Goal: Task Accomplishment & Management: Manage account settings

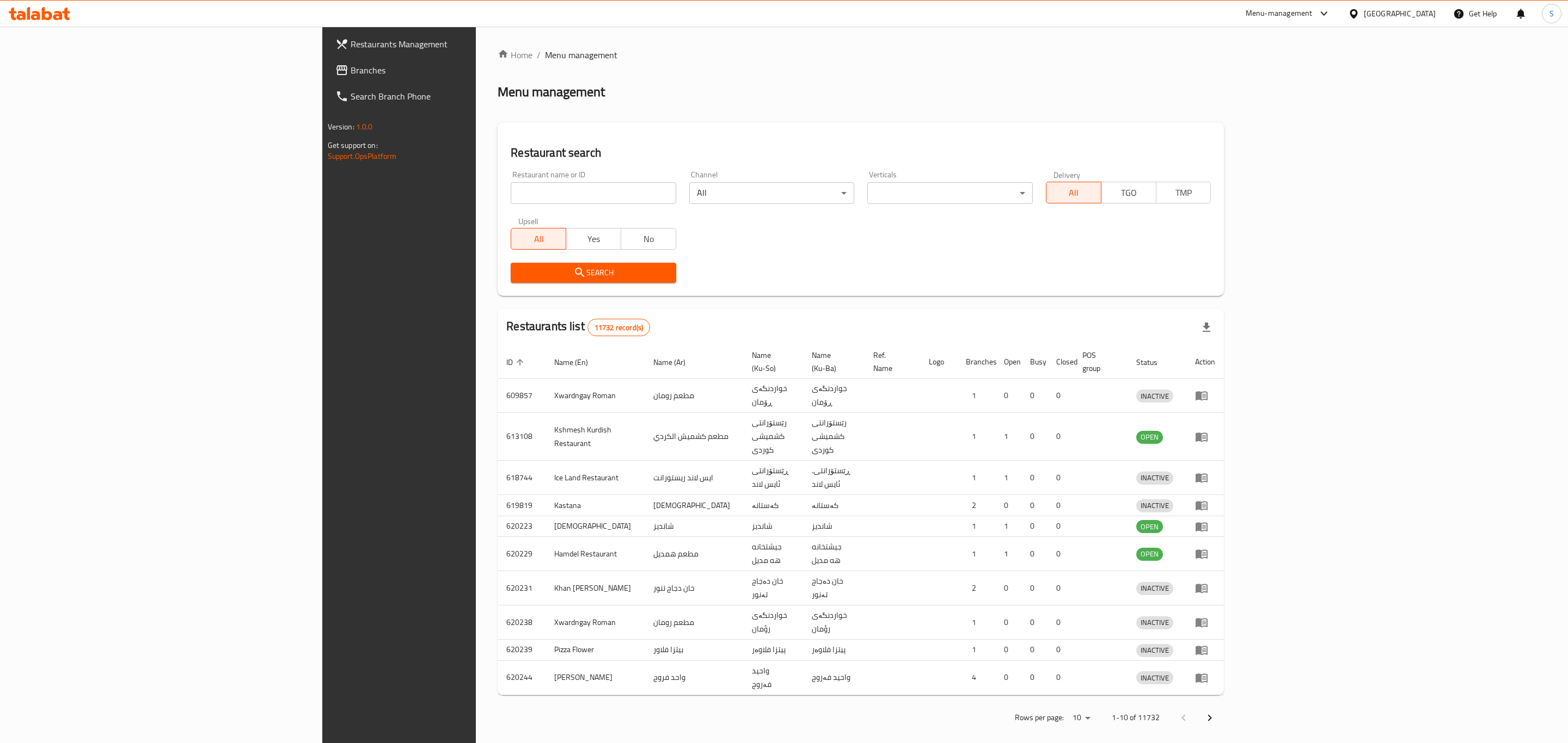
click at [503, 201] on div at bounding box center [784, 371] width 1568 height 743
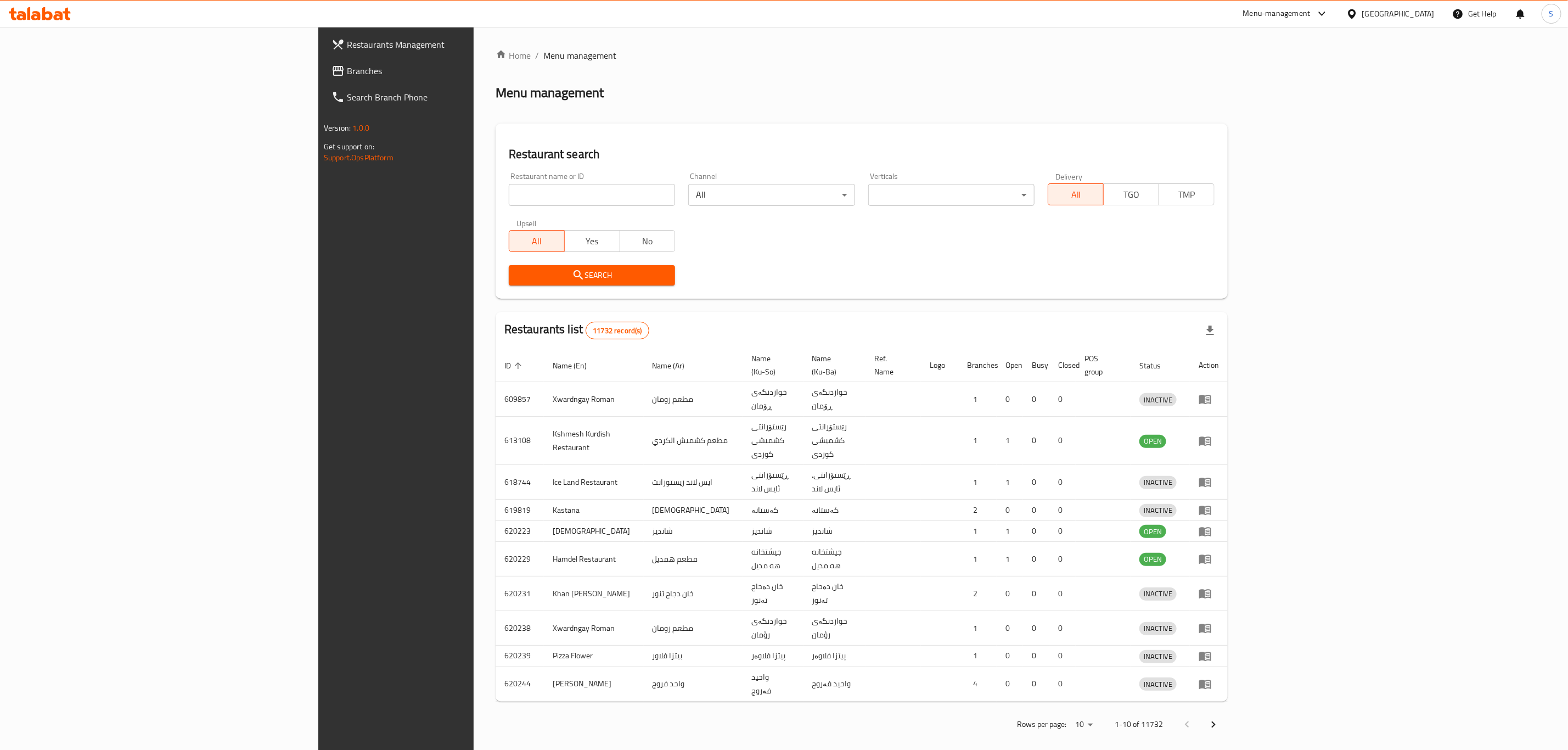
click at [512, 198] on input "search" at bounding box center [591, 195] width 166 height 22
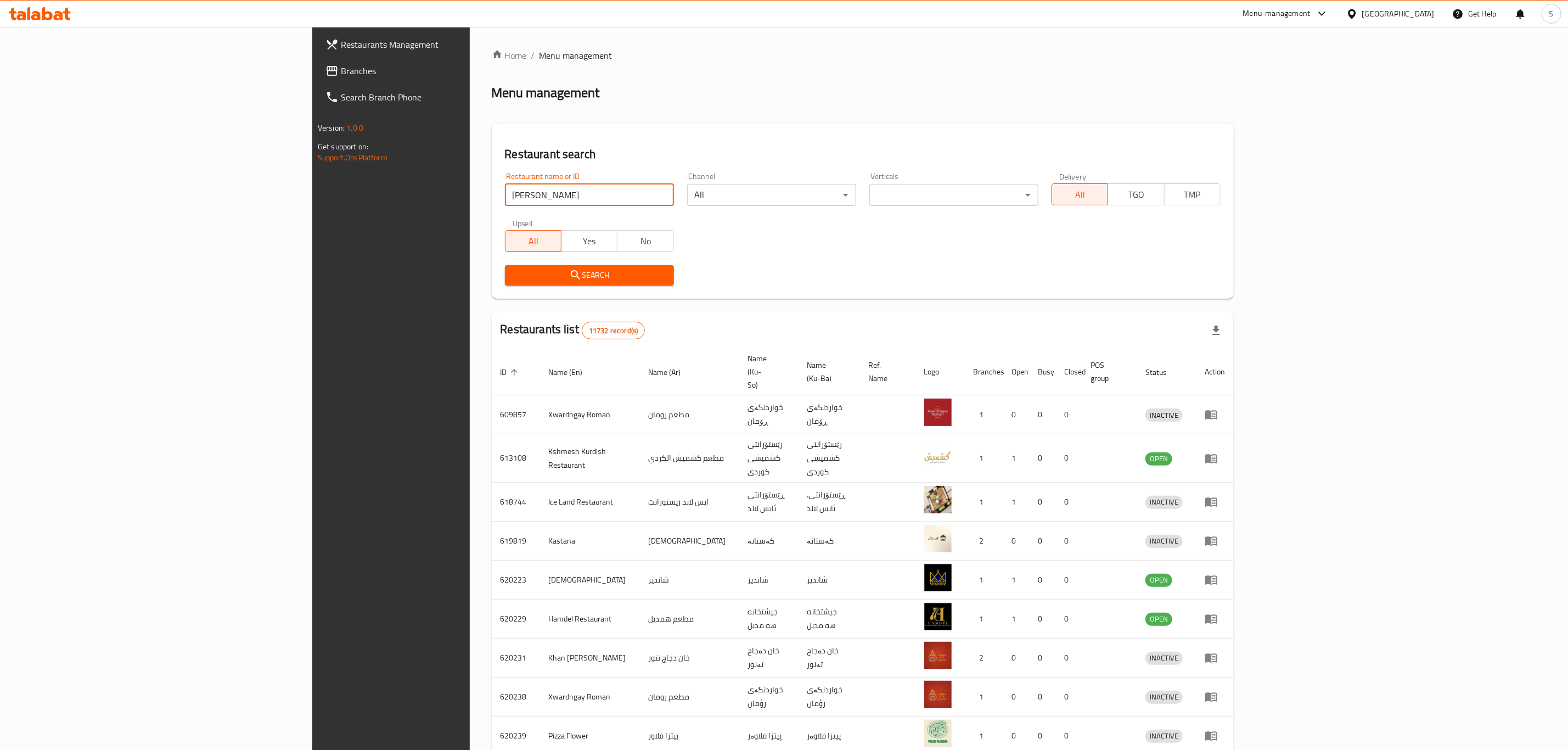
type input "[PERSON_NAME]"
click button "Search" at bounding box center [590, 275] width 169 height 21
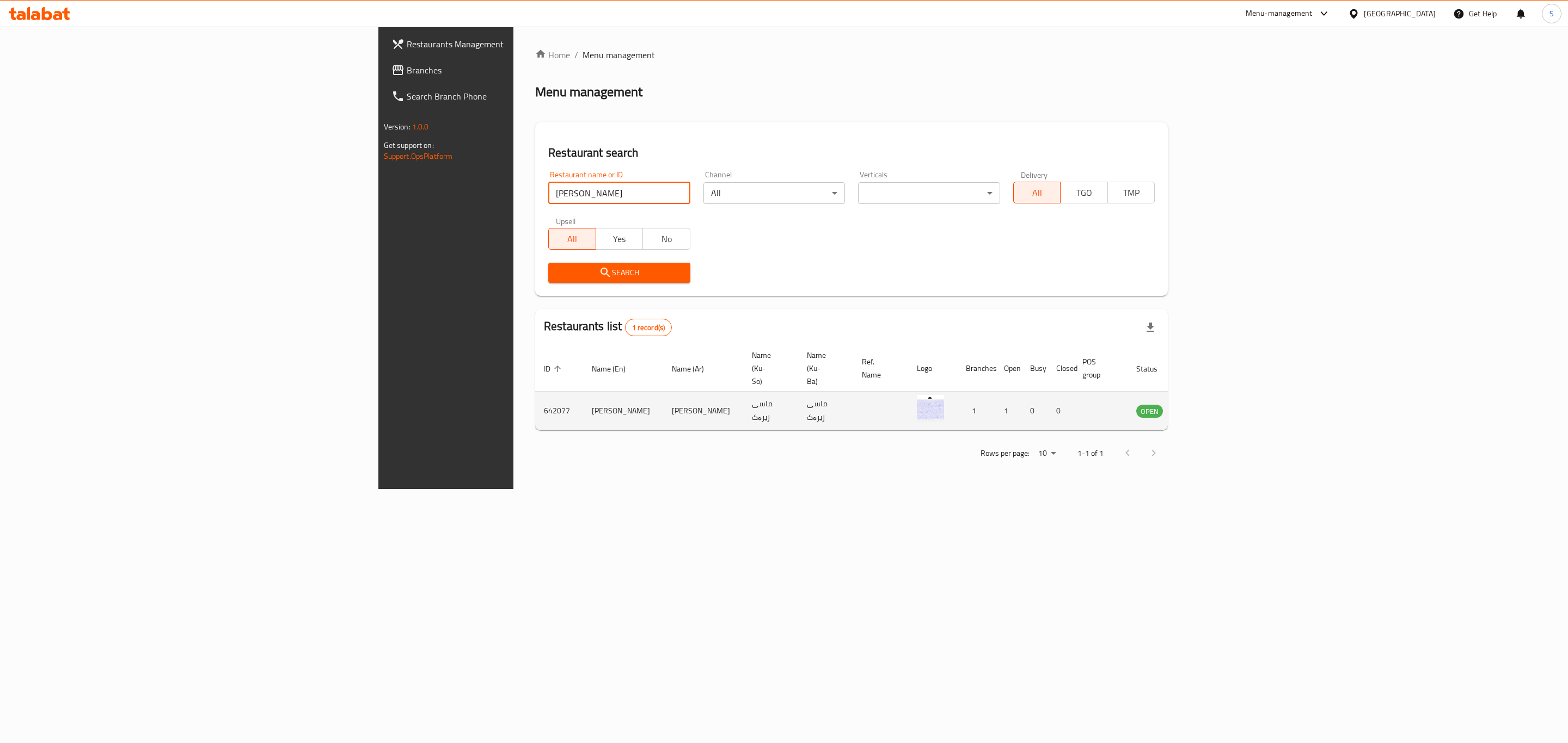
click at [1207, 404] on icon "enhanced table" at bounding box center [1199, 410] width 13 height 13
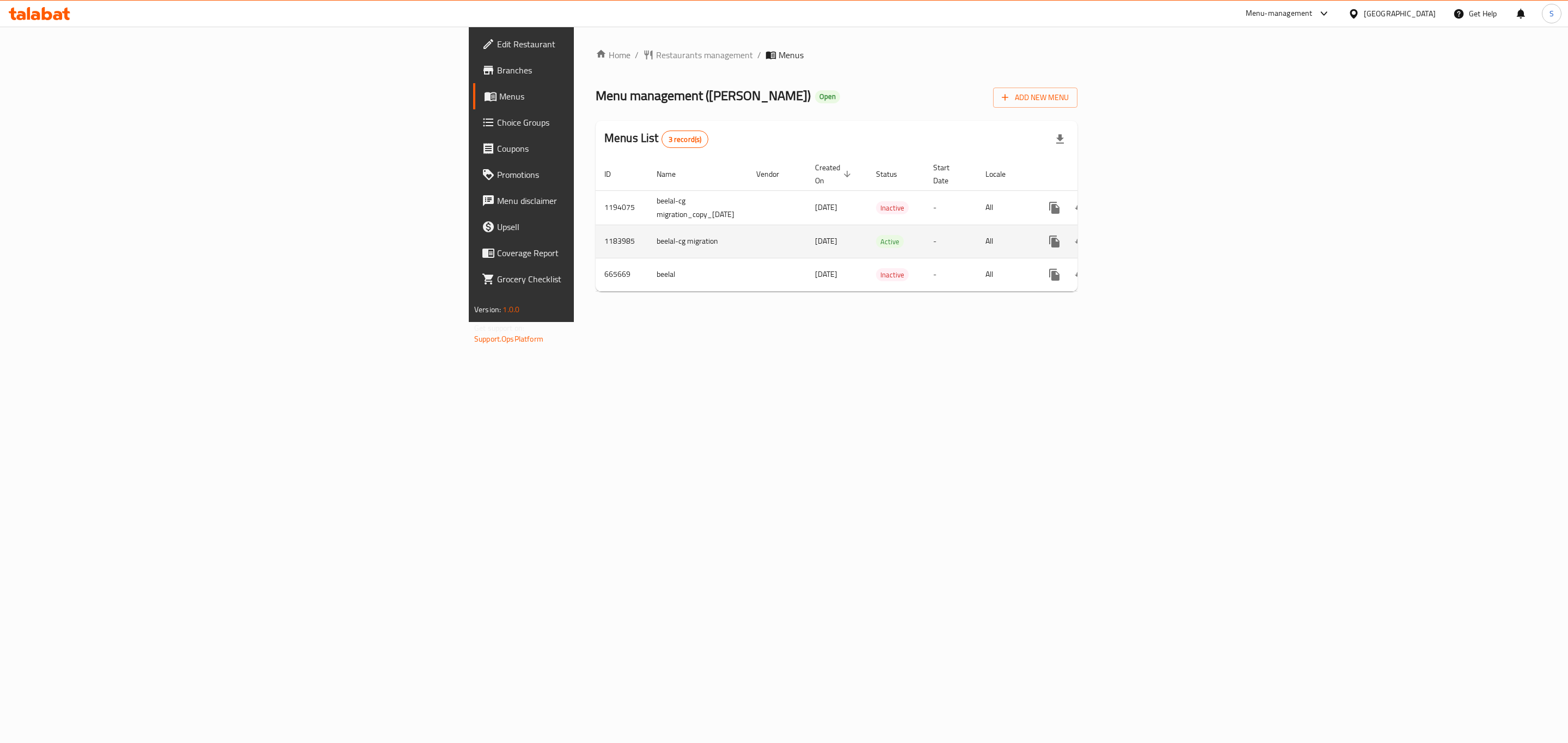
click at [1146, 239] on div "enhanced table" at bounding box center [1093, 241] width 105 height 26
click at [1139, 235] on icon "enhanced table" at bounding box center [1132, 241] width 13 height 13
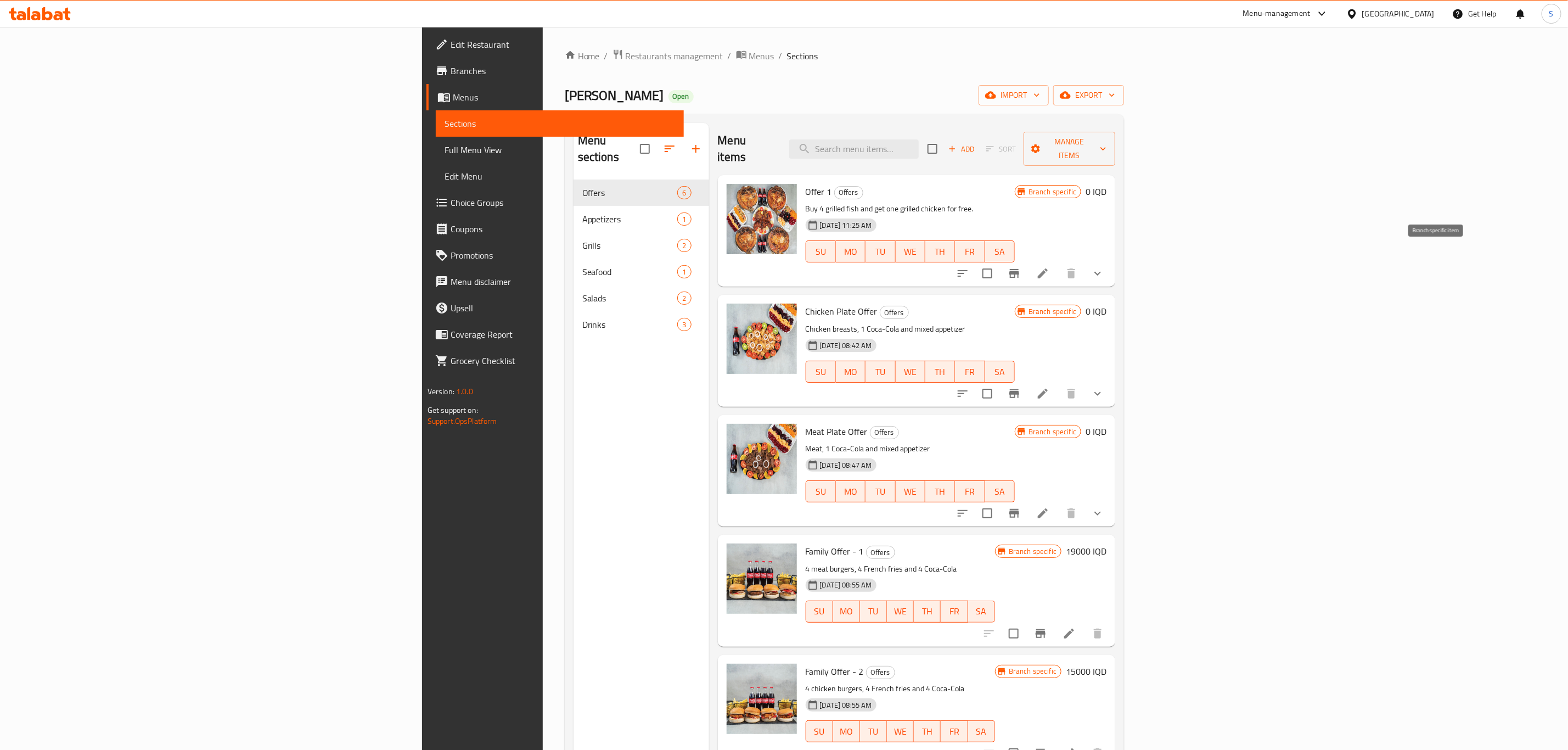
click at [1027, 264] on button "Branch-specific-item" at bounding box center [1013, 273] width 27 height 27
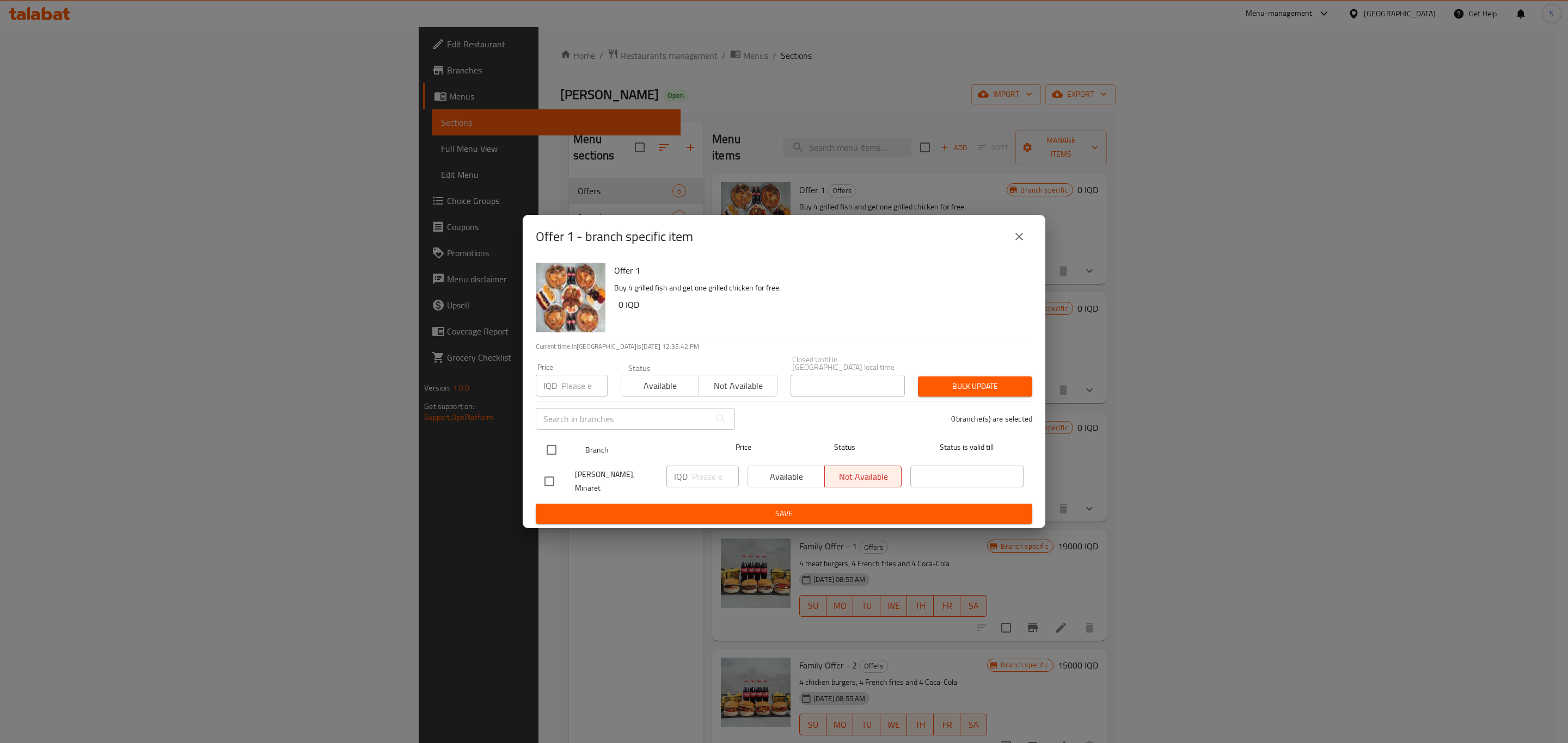
click at [546, 458] on input "checkbox" at bounding box center [551, 449] width 22 height 22
checkbox input "true"
click at [773, 474] on span "Available" at bounding box center [786, 476] width 68 height 16
click at [779, 494] on ul "Branch Price Status Status is valid till Masi Zirak, Minaret IQD ​ Available No…" at bounding box center [784, 468] width 496 height 72
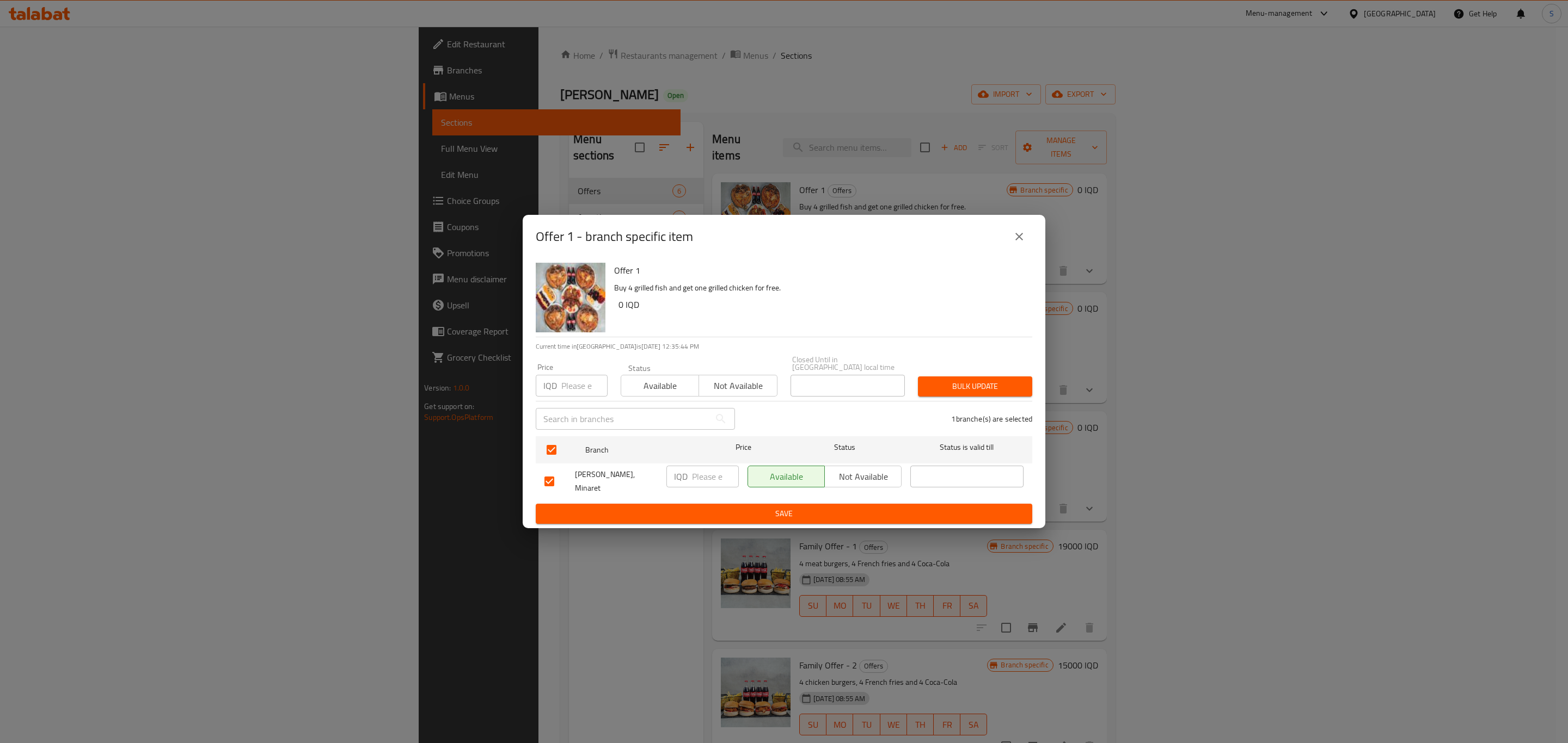
click at [809, 507] on span "Save" at bounding box center [784, 514] width 479 height 14
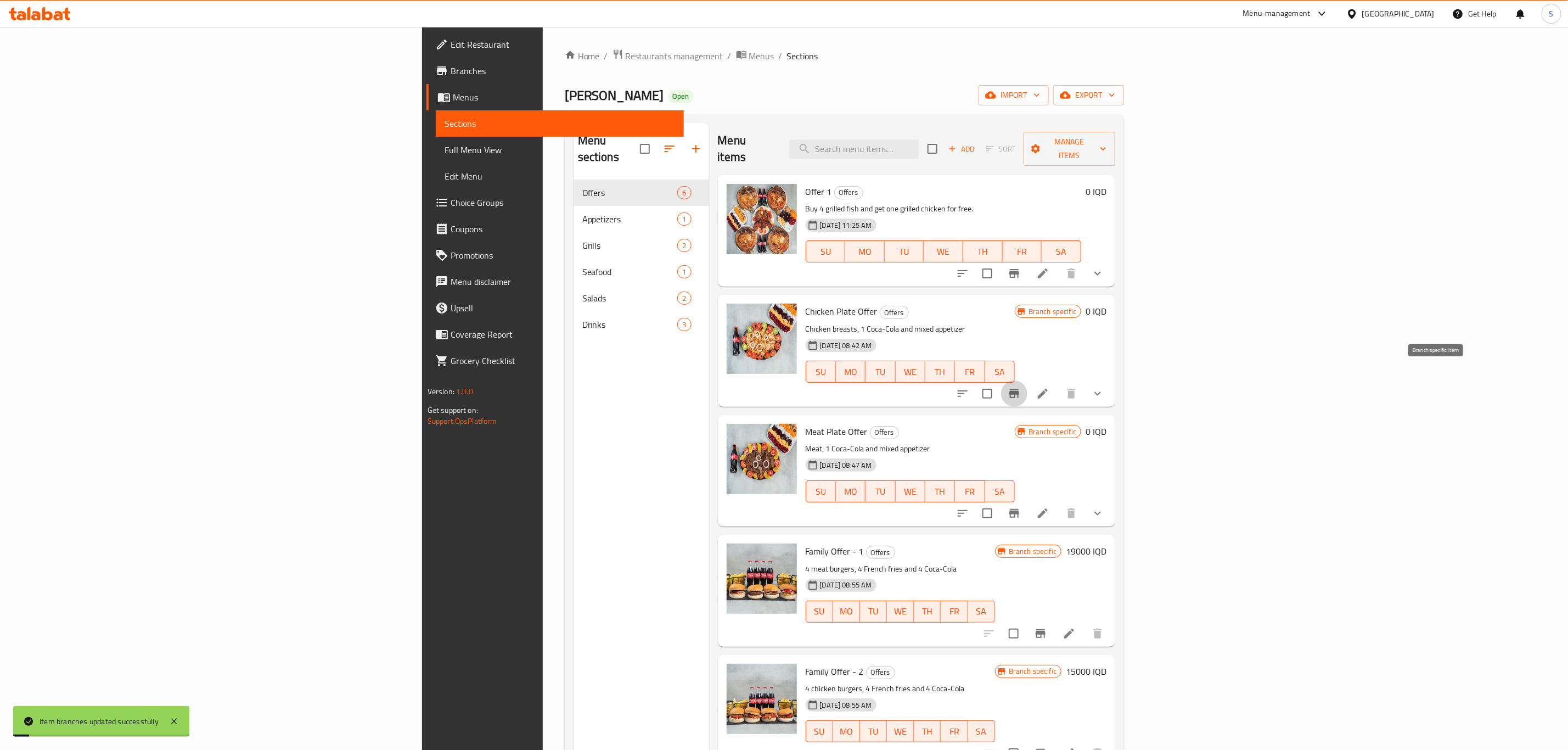
click at [1020, 387] on icon "Branch-specific-item" at bounding box center [1013, 393] width 13 height 13
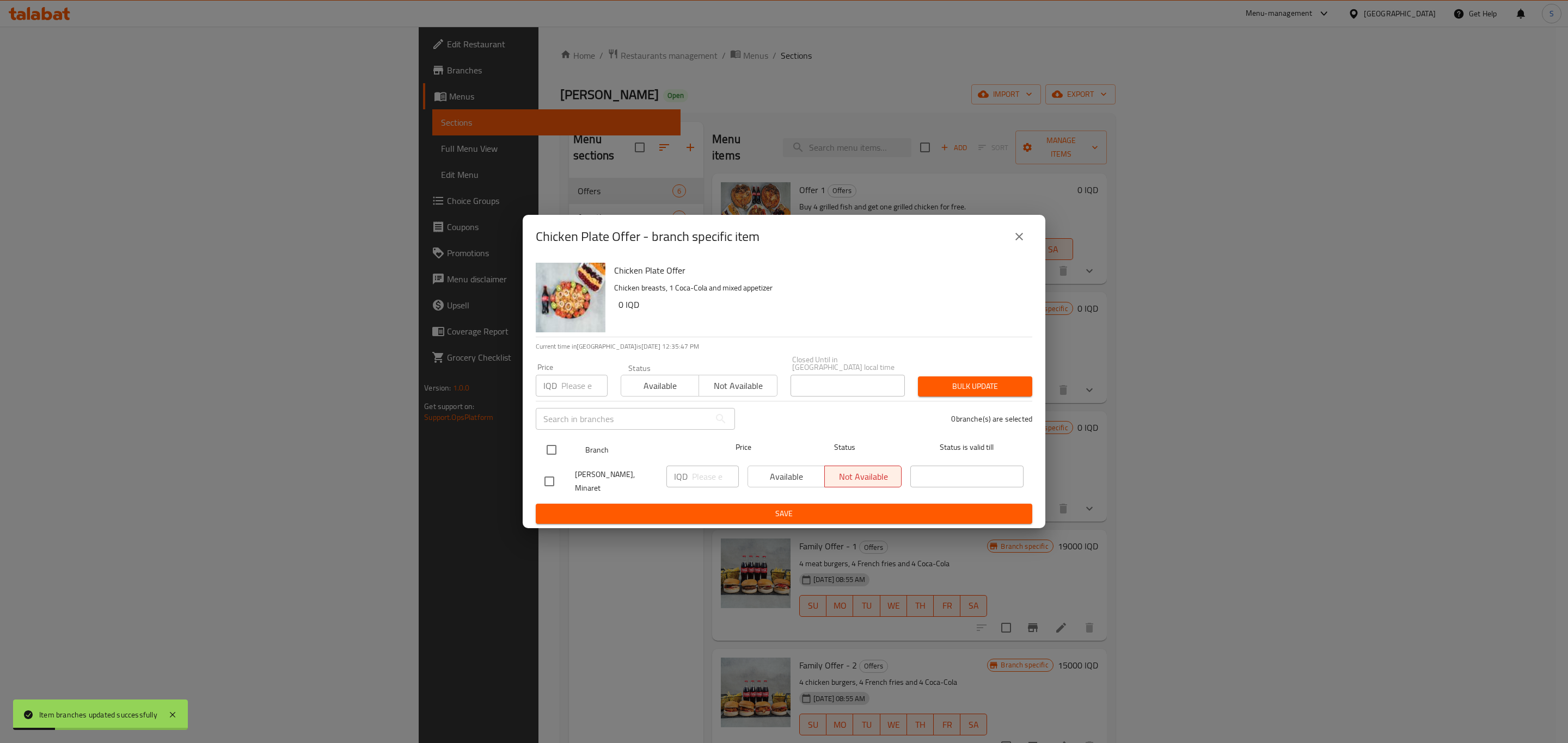
click at [558, 451] on input "checkbox" at bounding box center [551, 449] width 22 height 22
checkbox input "true"
click at [779, 481] on span "Available" at bounding box center [786, 476] width 68 height 16
click at [785, 507] on span "Save" at bounding box center [784, 514] width 479 height 14
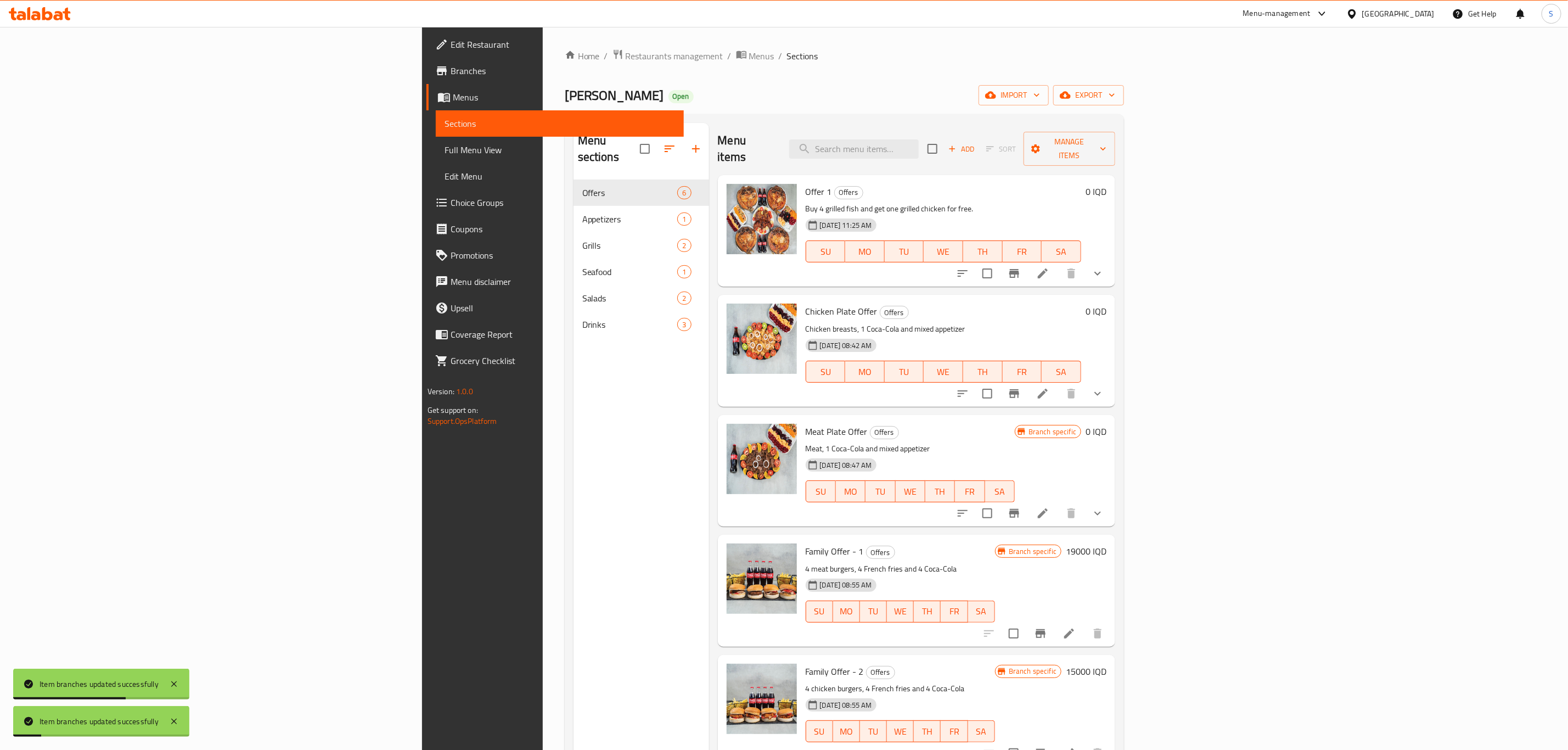
click at [1027, 504] on button "Branch-specific-item" at bounding box center [1013, 513] width 27 height 27
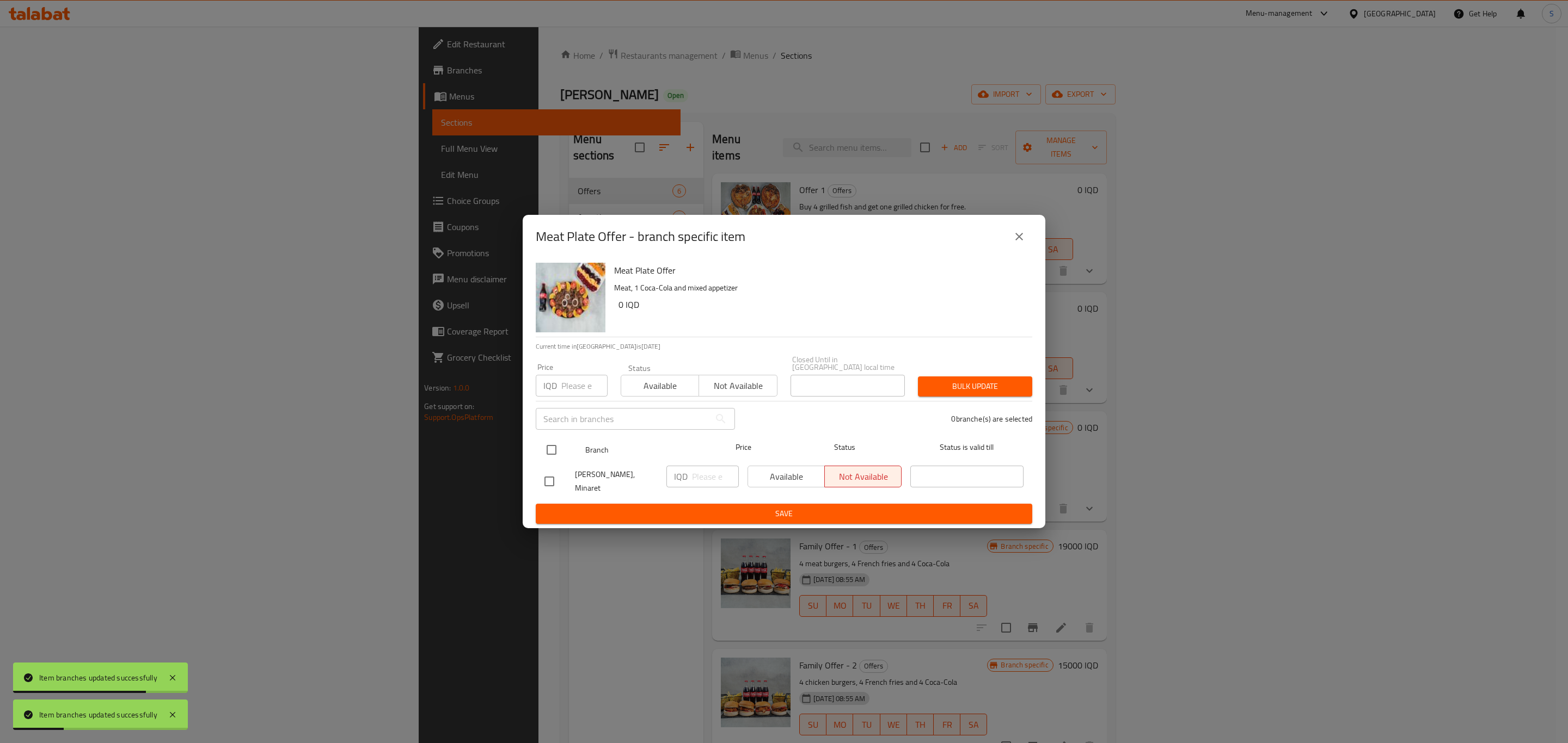
click at [549, 451] on input "checkbox" at bounding box center [551, 449] width 22 height 22
checkbox input "true"
click at [773, 483] on span "Available" at bounding box center [786, 476] width 68 height 16
click at [787, 507] on span "Save" at bounding box center [784, 514] width 479 height 14
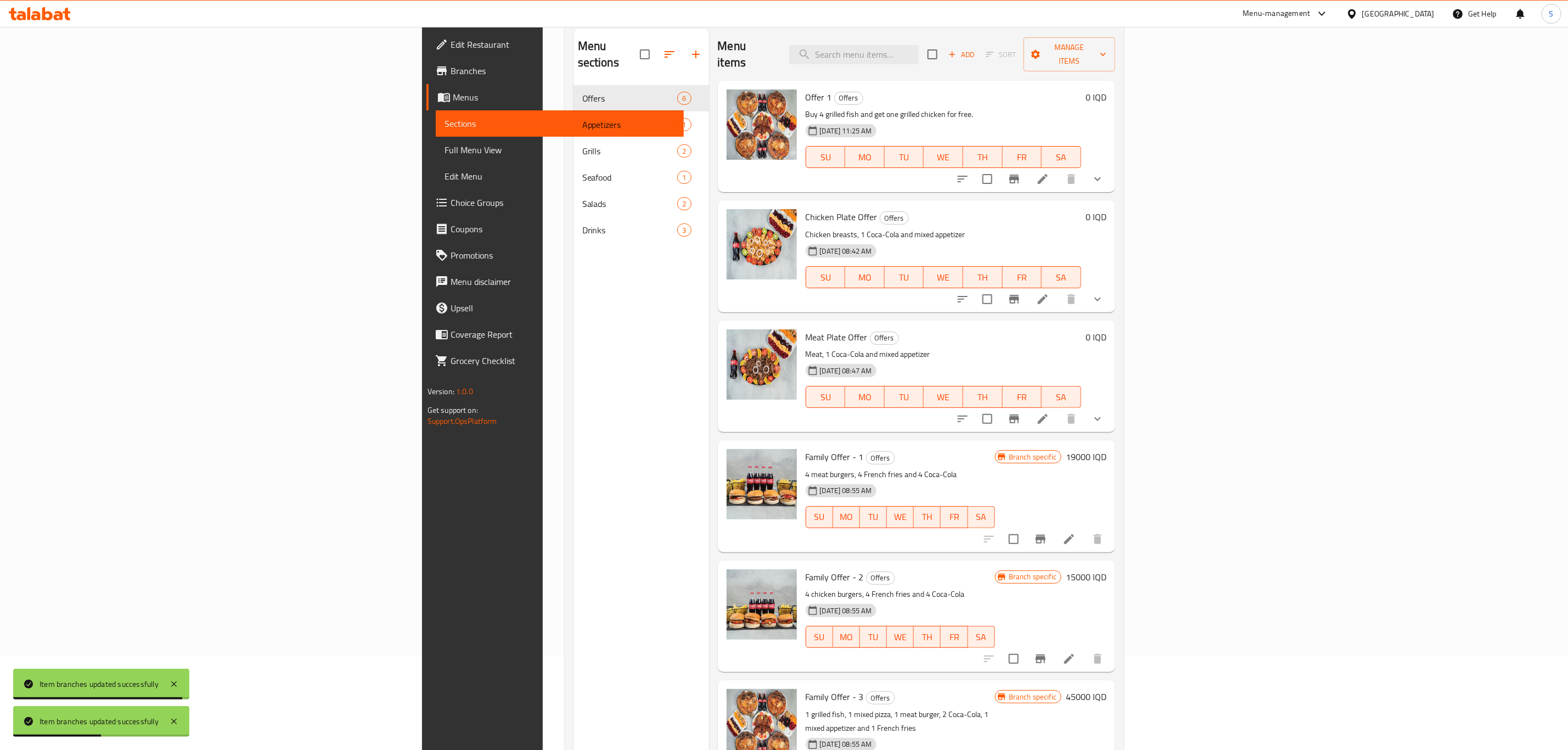
scroll to position [154, 0]
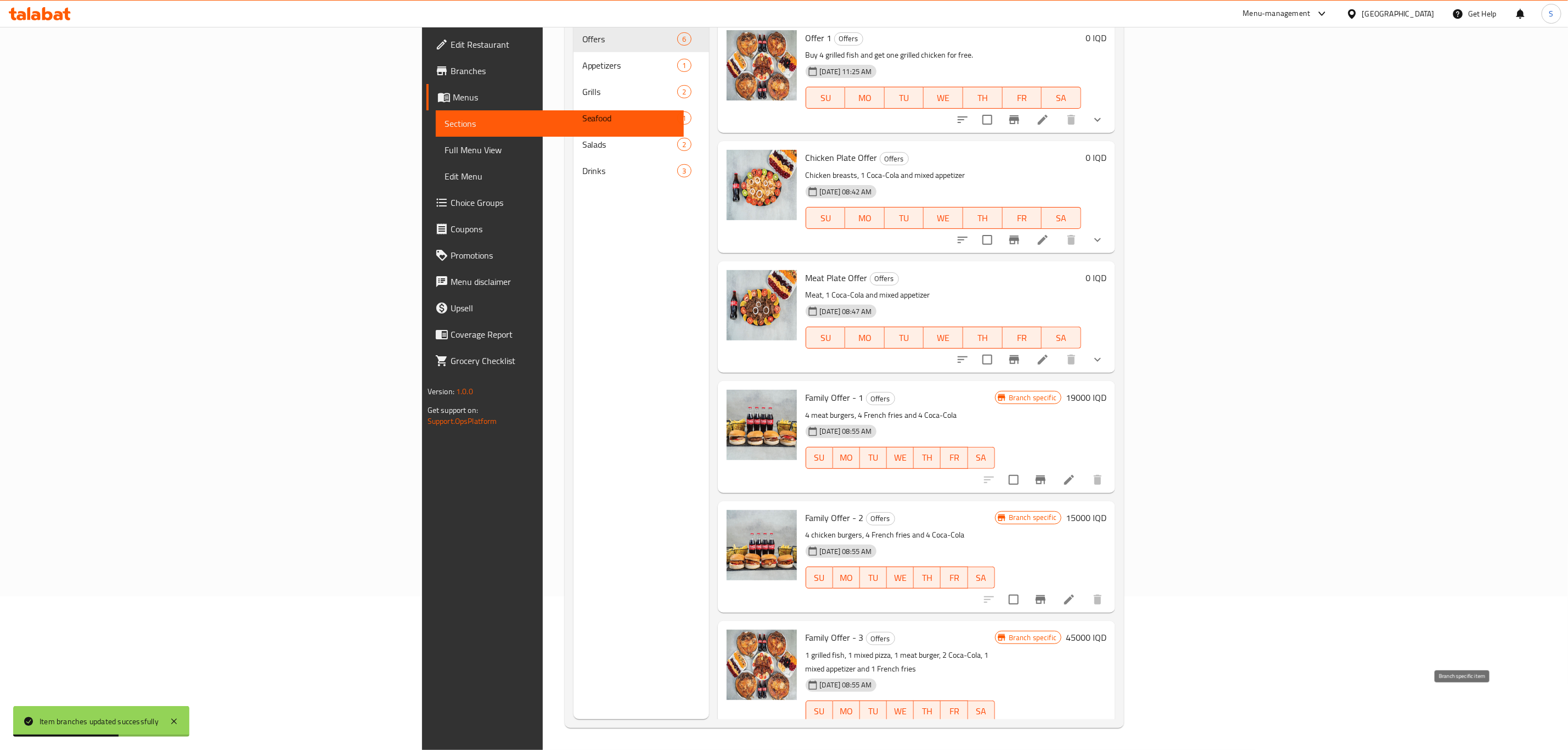
click at [1047, 727] on icon "Branch-specific-item" at bounding box center [1040, 733] width 13 height 13
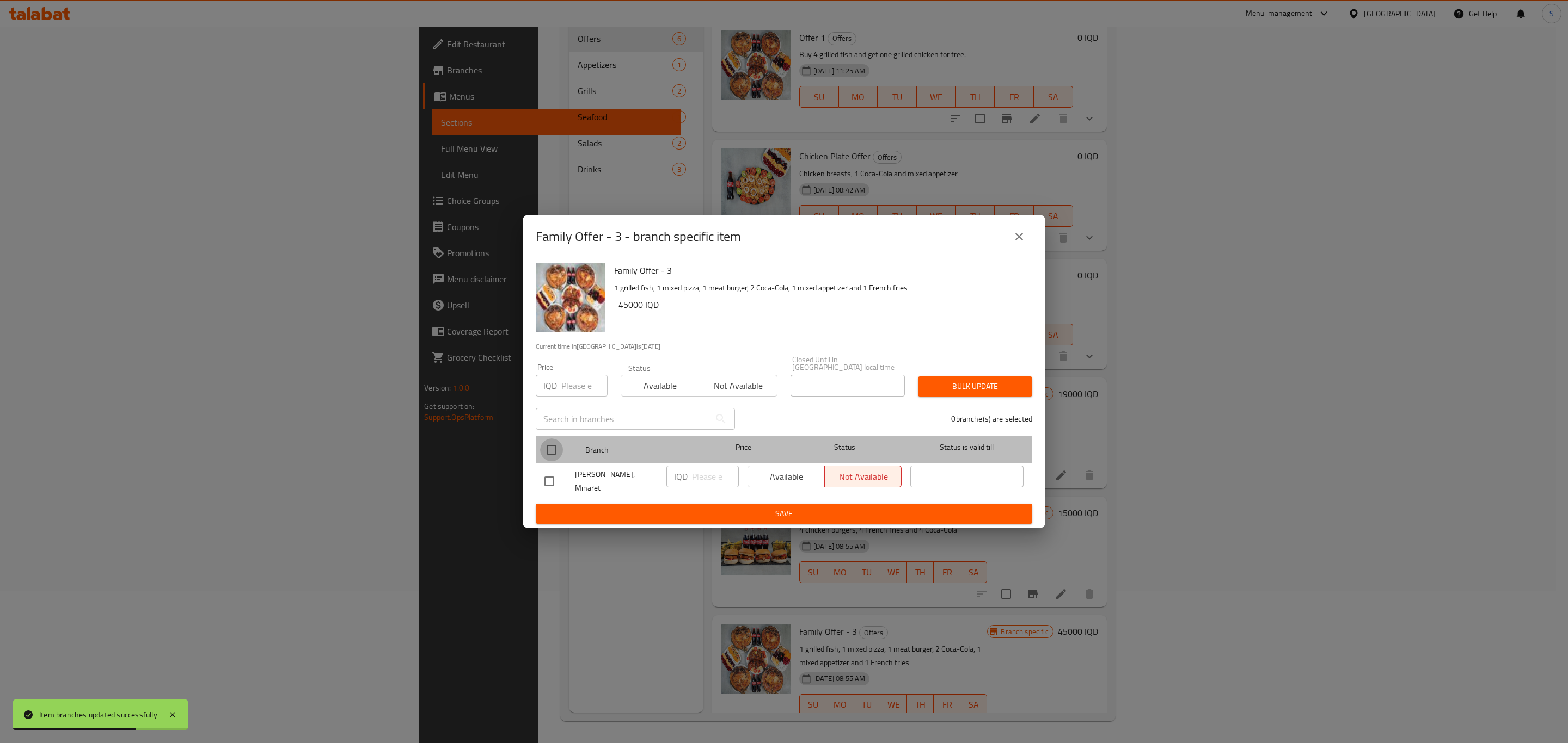
drag, startPoint x: 557, startPoint y: 449, endPoint x: 629, endPoint y: 482, distance: 79.2
click at [557, 451] on input "checkbox" at bounding box center [551, 449] width 22 height 22
checkbox input "true"
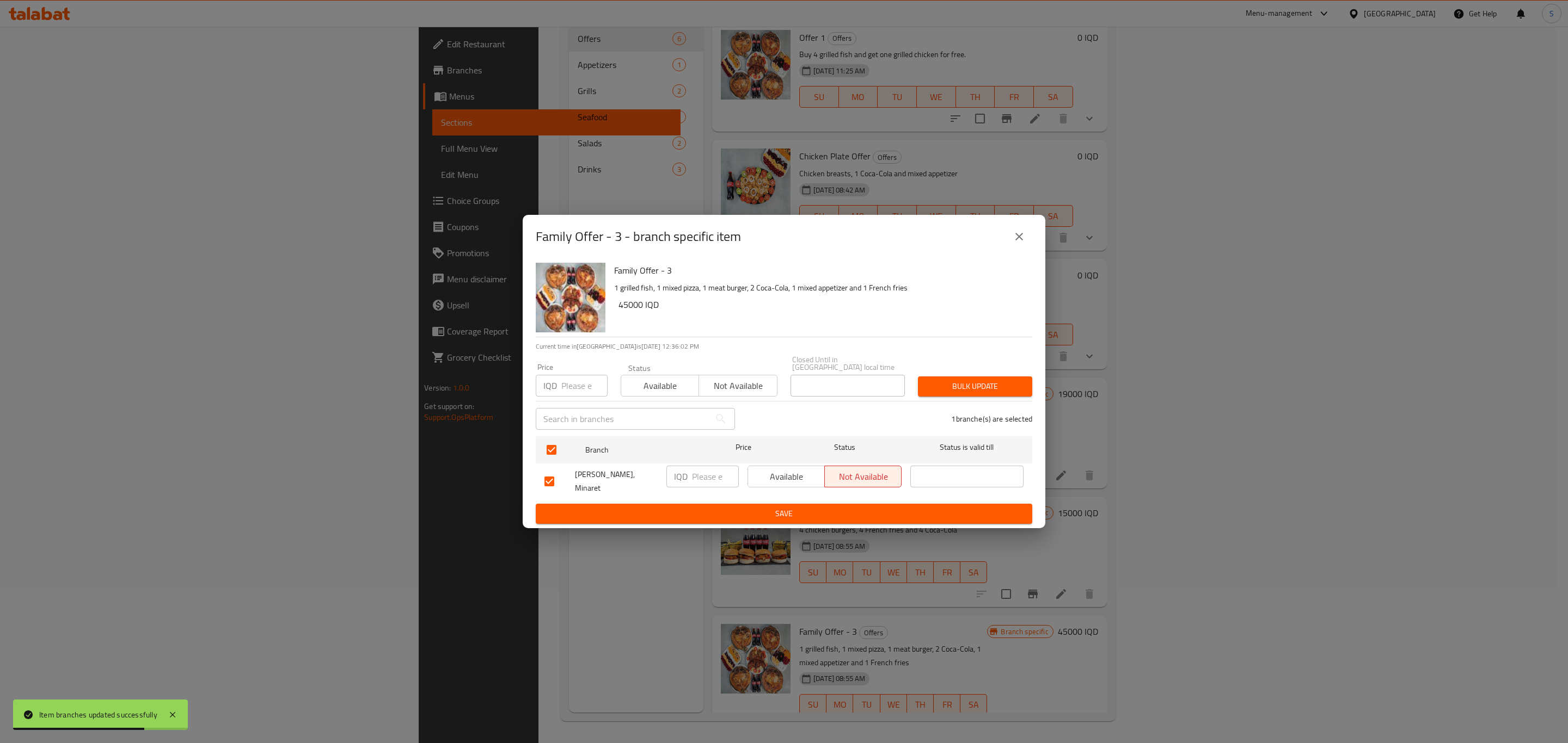
click at [812, 488] on div "Available Not available" at bounding box center [825, 480] width 163 height 40
click at [787, 477] on span "Available" at bounding box center [786, 476] width 68 height 16
click at [784, 493] on ul "Branch Price Status Status is valid till Masi Zirak, Minaret IQD ​ Available No…" at bounding box center [784, 468] width 496 height 72
click at [784, 507] on span "Save" at bounding box center [784, 514] width 479 height 14
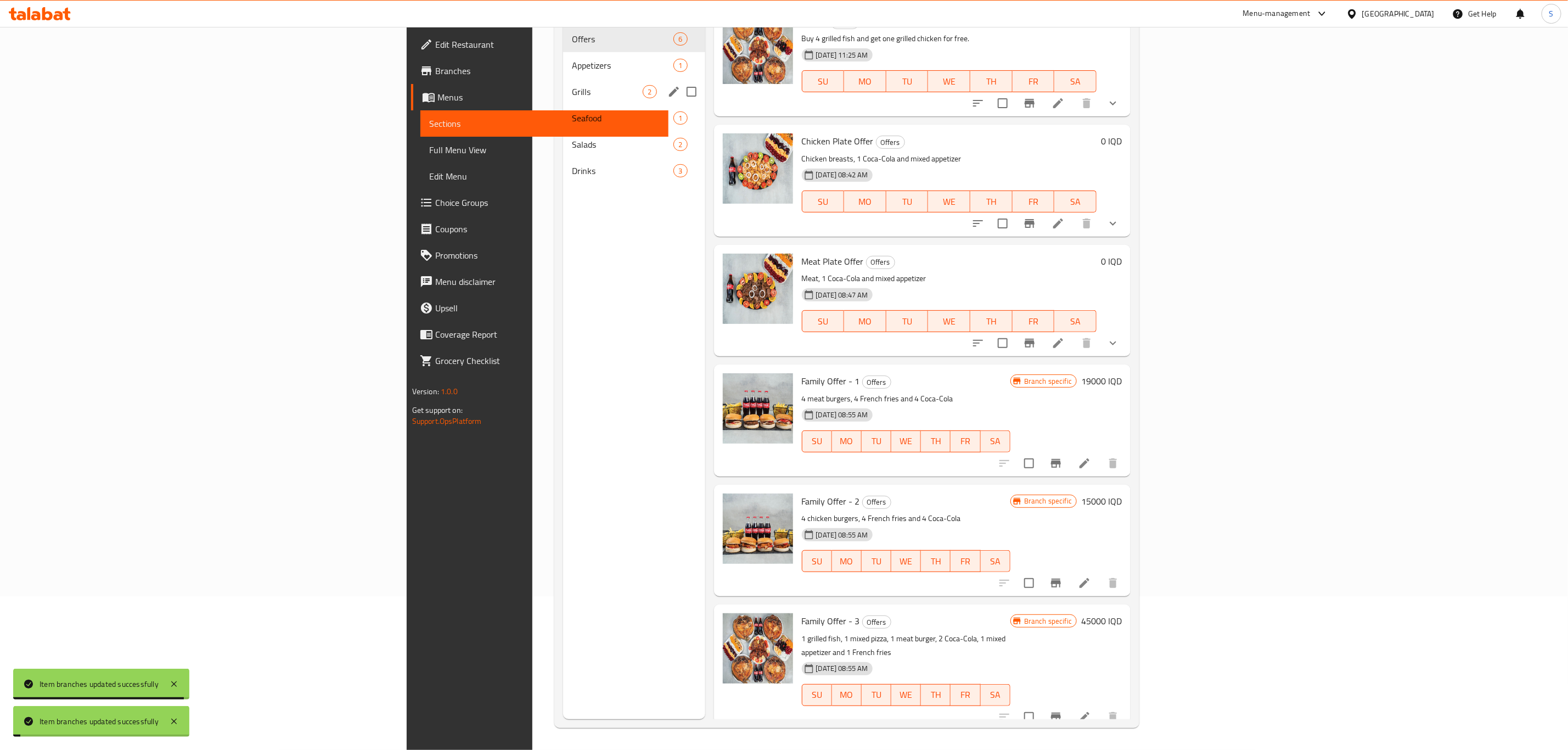
click at [563, 79] on div "Grills 2" at bounding box center [634, 92] width 142 height 27
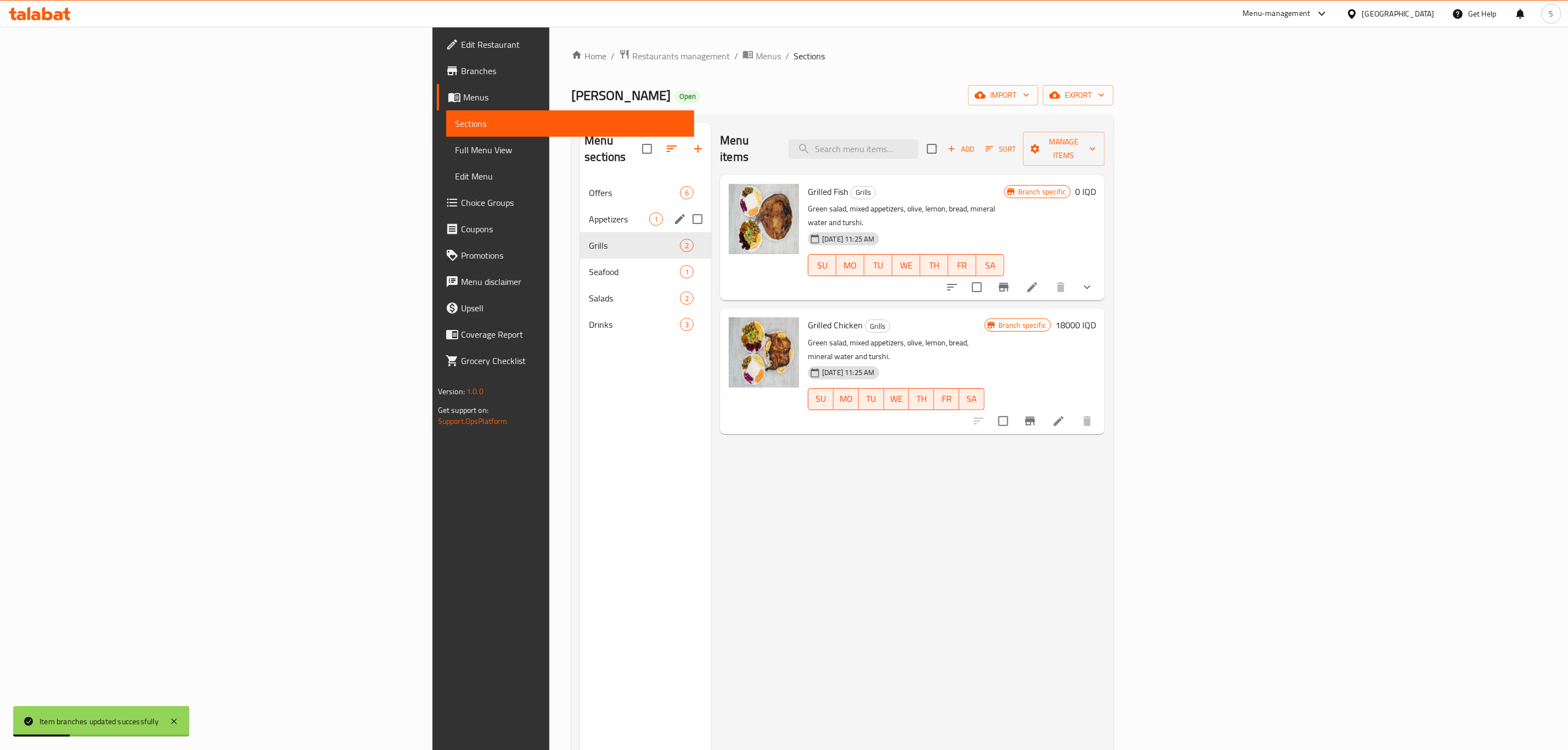
click at [580, 206] on div "Appetizers 1" at bounding box center [645, 219] width 131 height 27
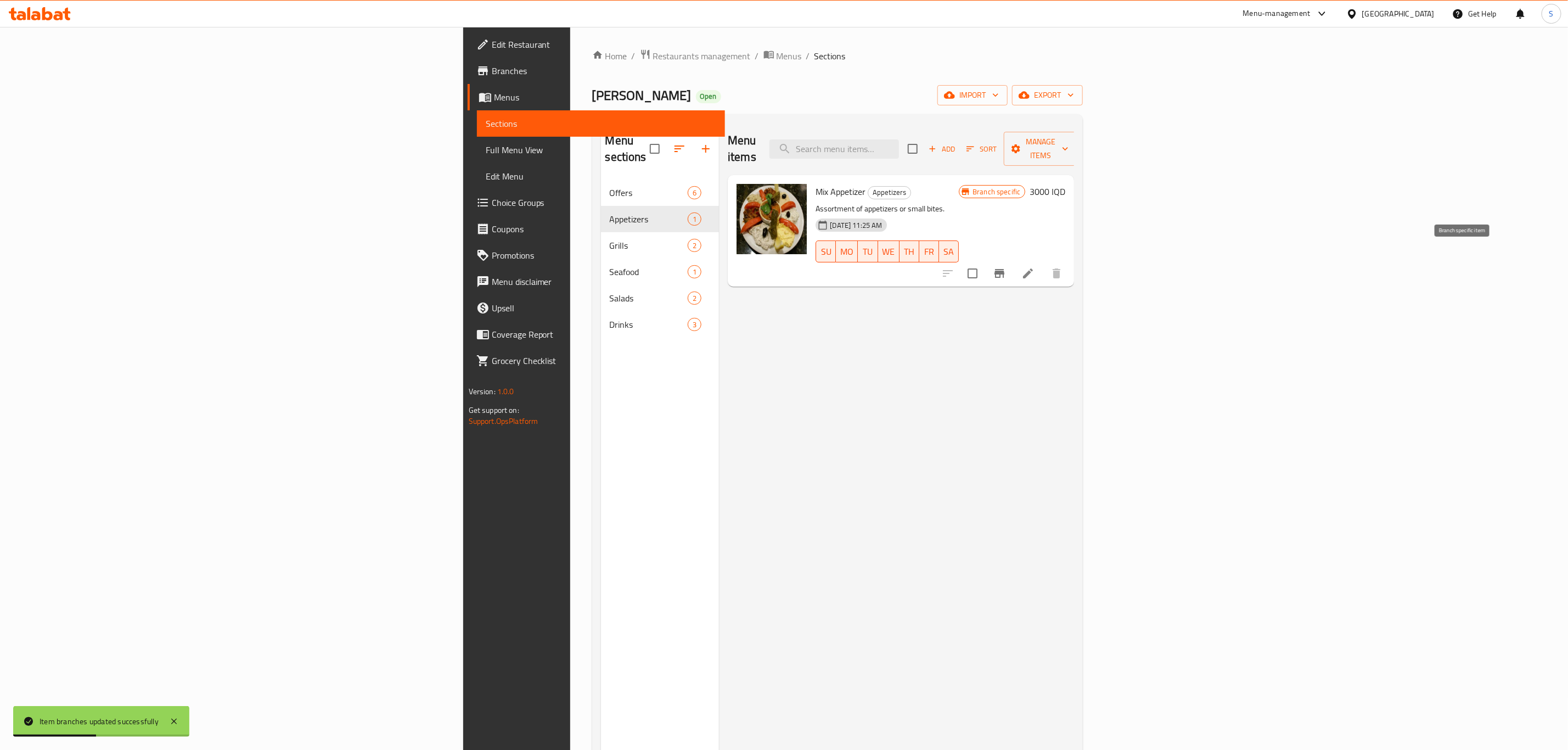
click at [1005, 269] on icon "Branch-specific-item" at bounding box center [1000, 273] width 10 height 9
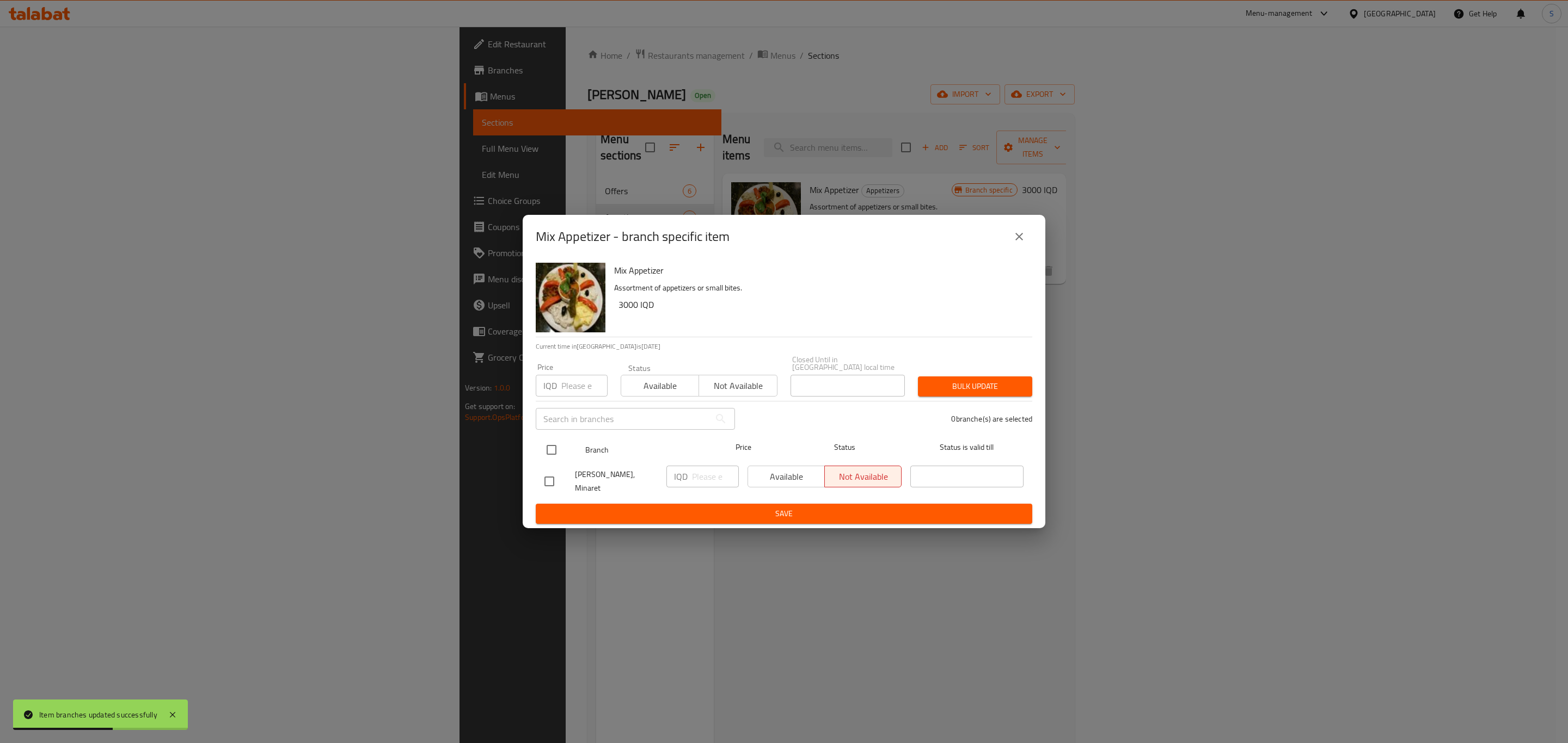
click at [562, 449] on input "checkbox" at bounding box center [551, 449] width 22 height 22
checkbox input "true"
click at [810, 476] on span "Available" at bounding box center [786, 476] width 68 height 16
click at [796, 507] on span "Save" at bounding box center [784, 514] width 479 height 14
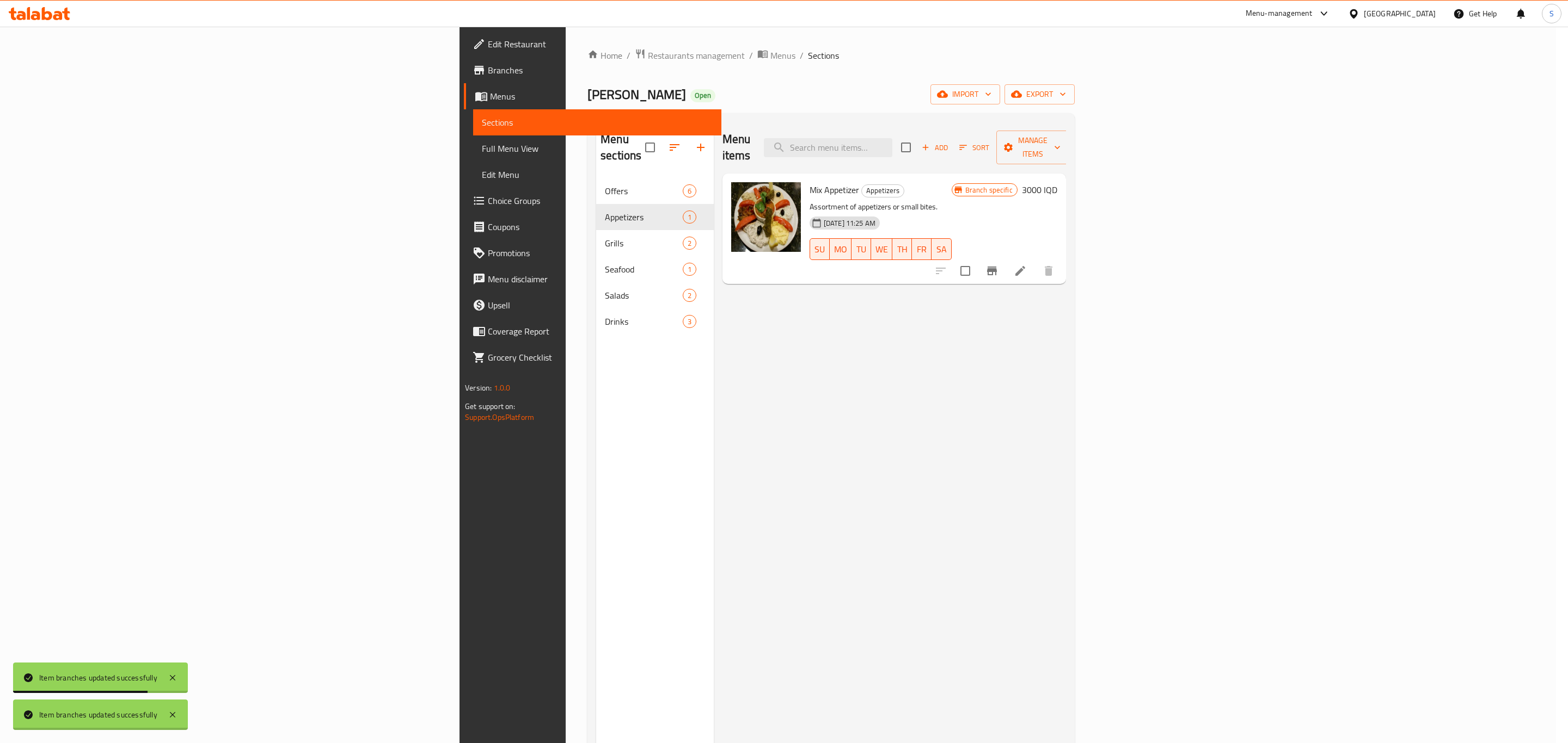
click at [443, 254] on body "Item branches updated successfully Item branches updated successfully ​ Menu-ma…" at bounding box center [784, 385] width 1568 height 717
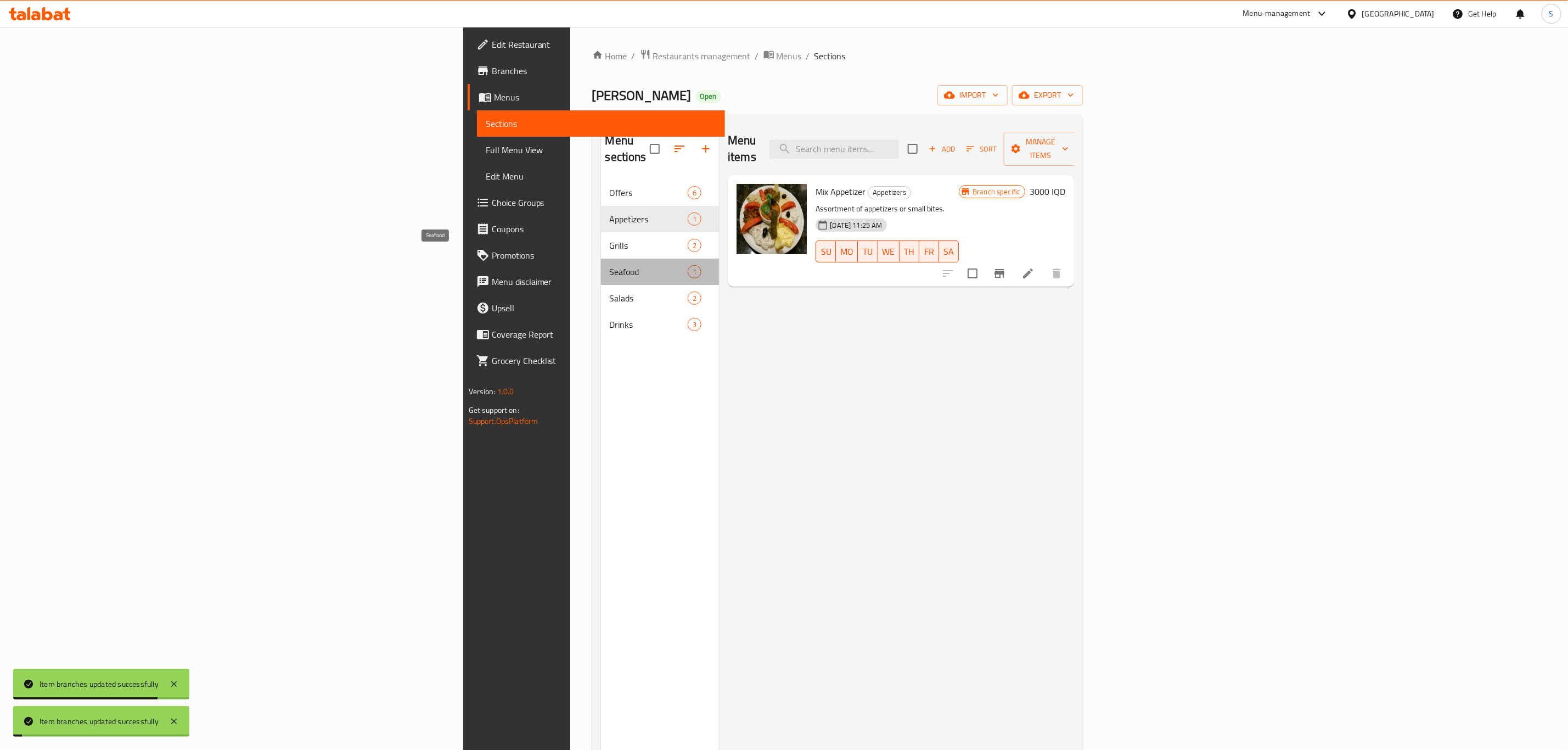
click at [610, 265] on span "Seafood" at bounding box center [649, 271] width 79 height 13
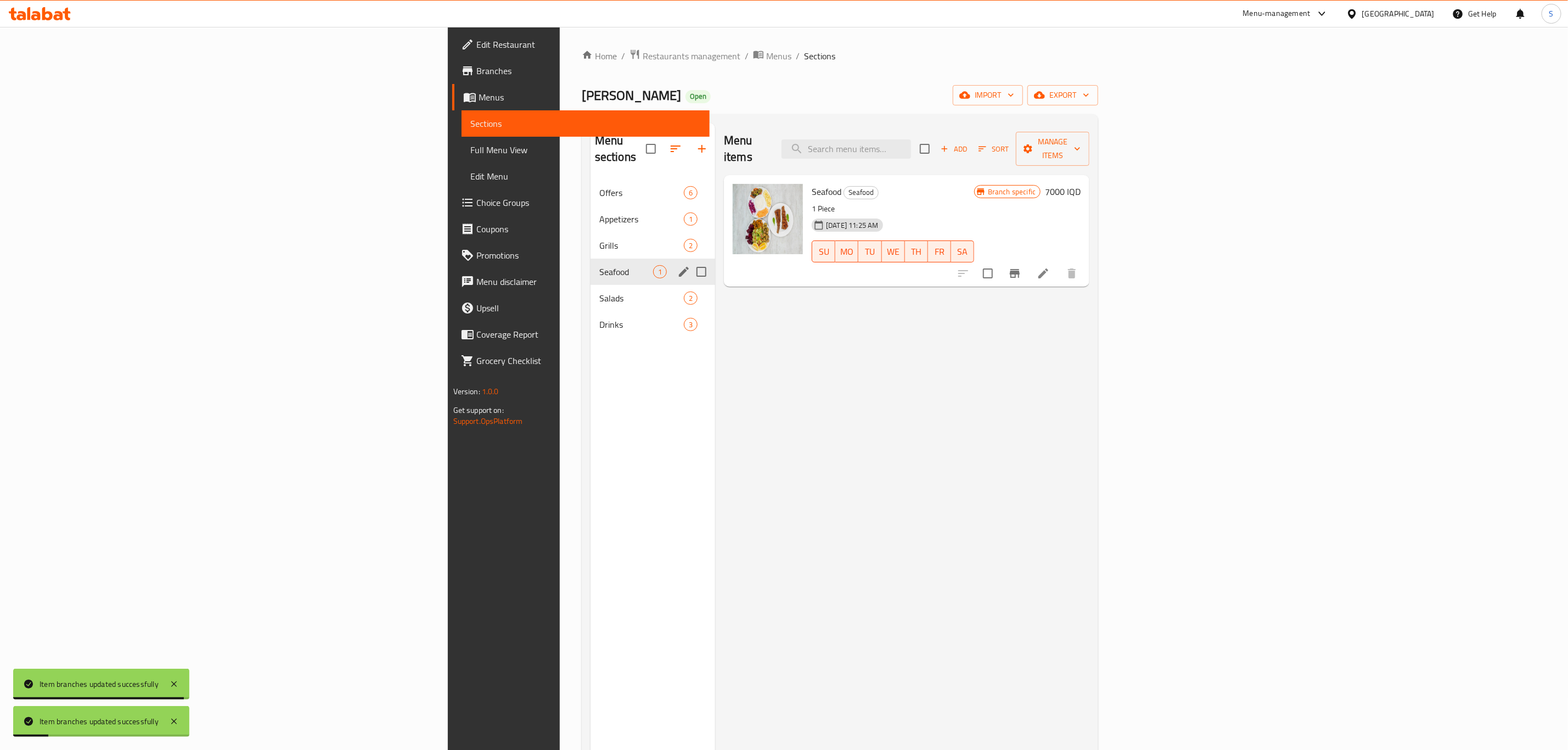
click at [599, 292] on span "Salads" at bounding box center [641, 298] width 85 height 13
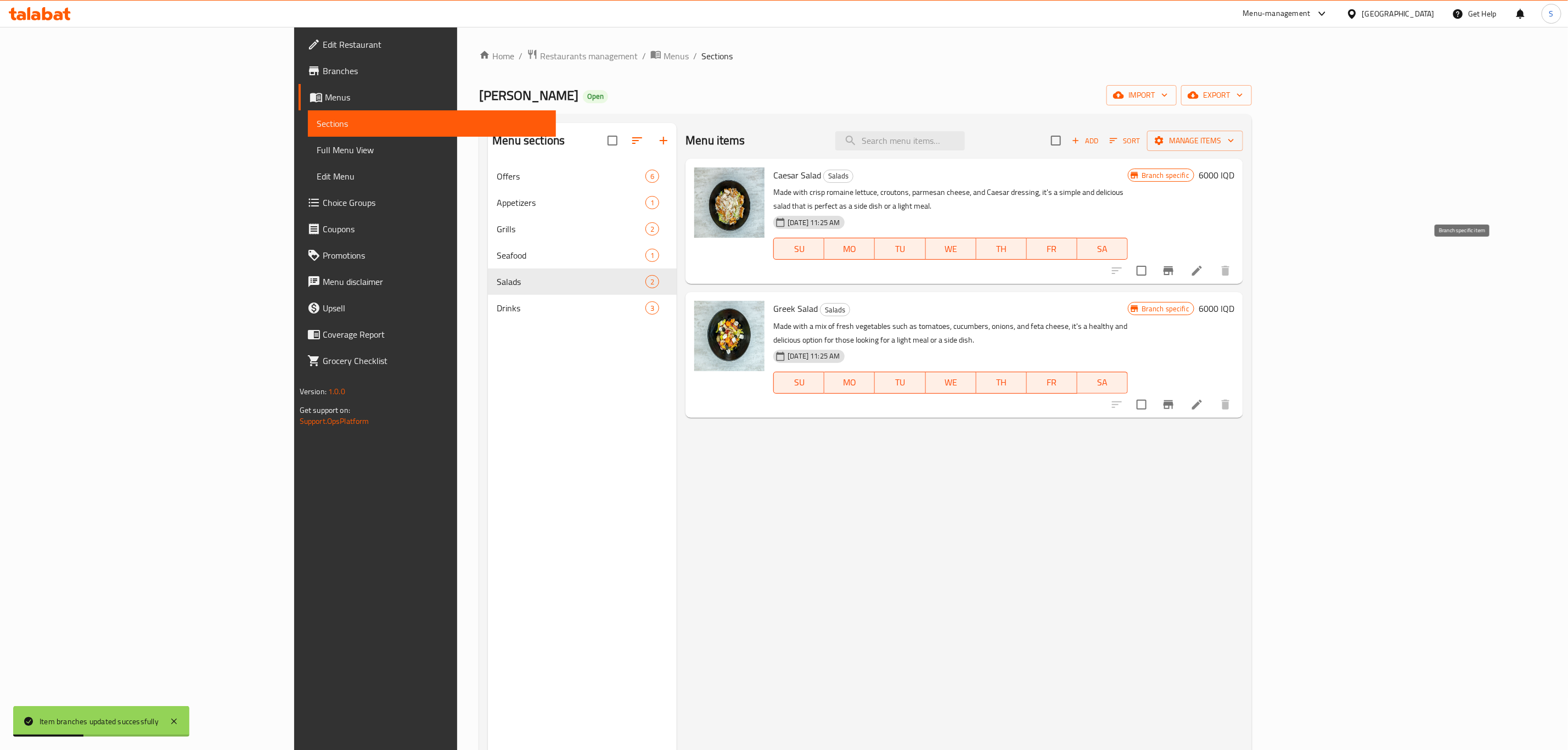
click at [1173, 266] on icon "Branch-specific-item" at bounding box center [1168, 270] width 10 height 9
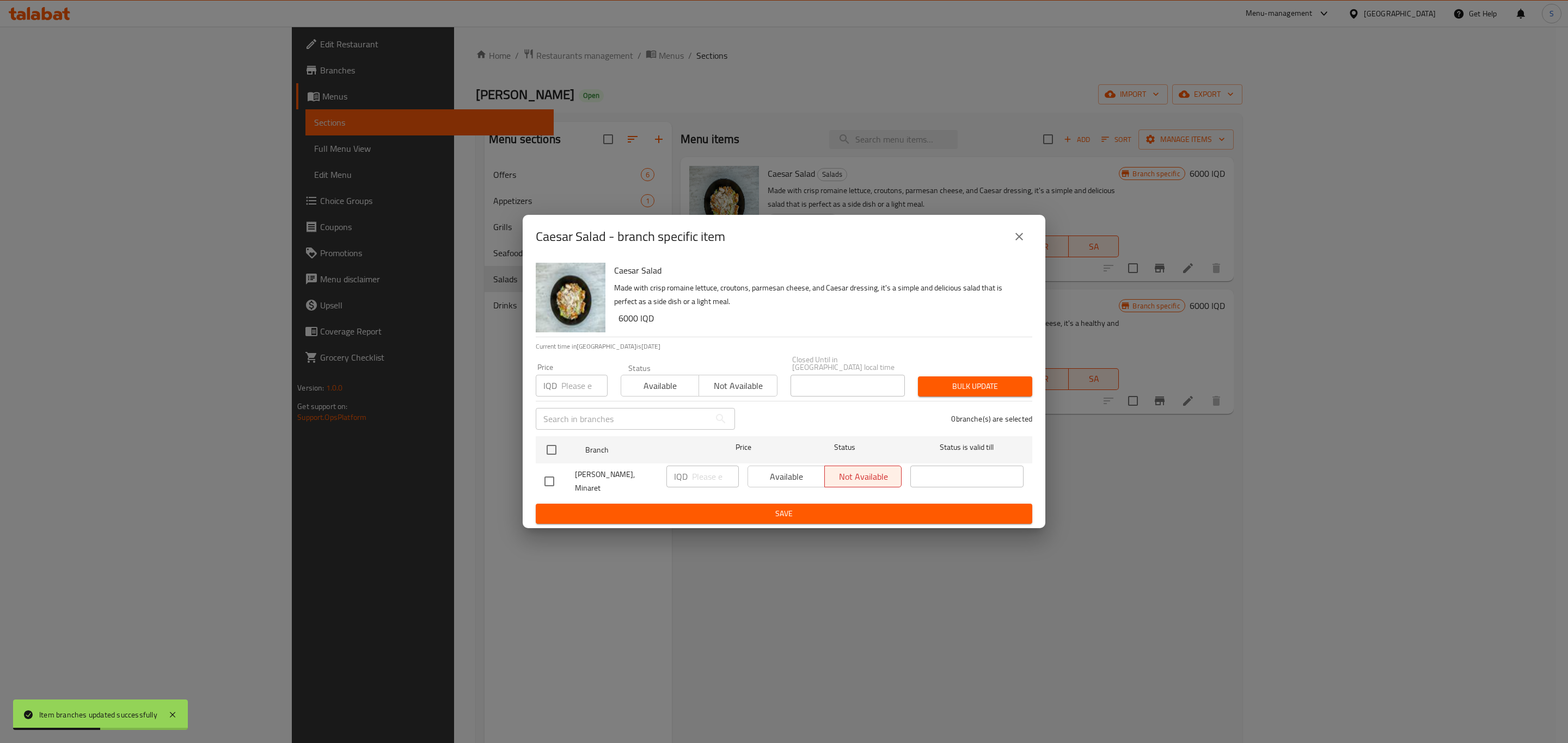
drag, startPoint x: 547, startPoint y: 439, endPoint x: 660, endPoint y: 478, distance: 119.5
click at [547, 442] on input "checkbox" at bounding box center [551, 449] width 22 height 22
checkbox input "true"
click at [787, 491] on div "Available Not available" at bounding box center [825, 480] width 163 height 40
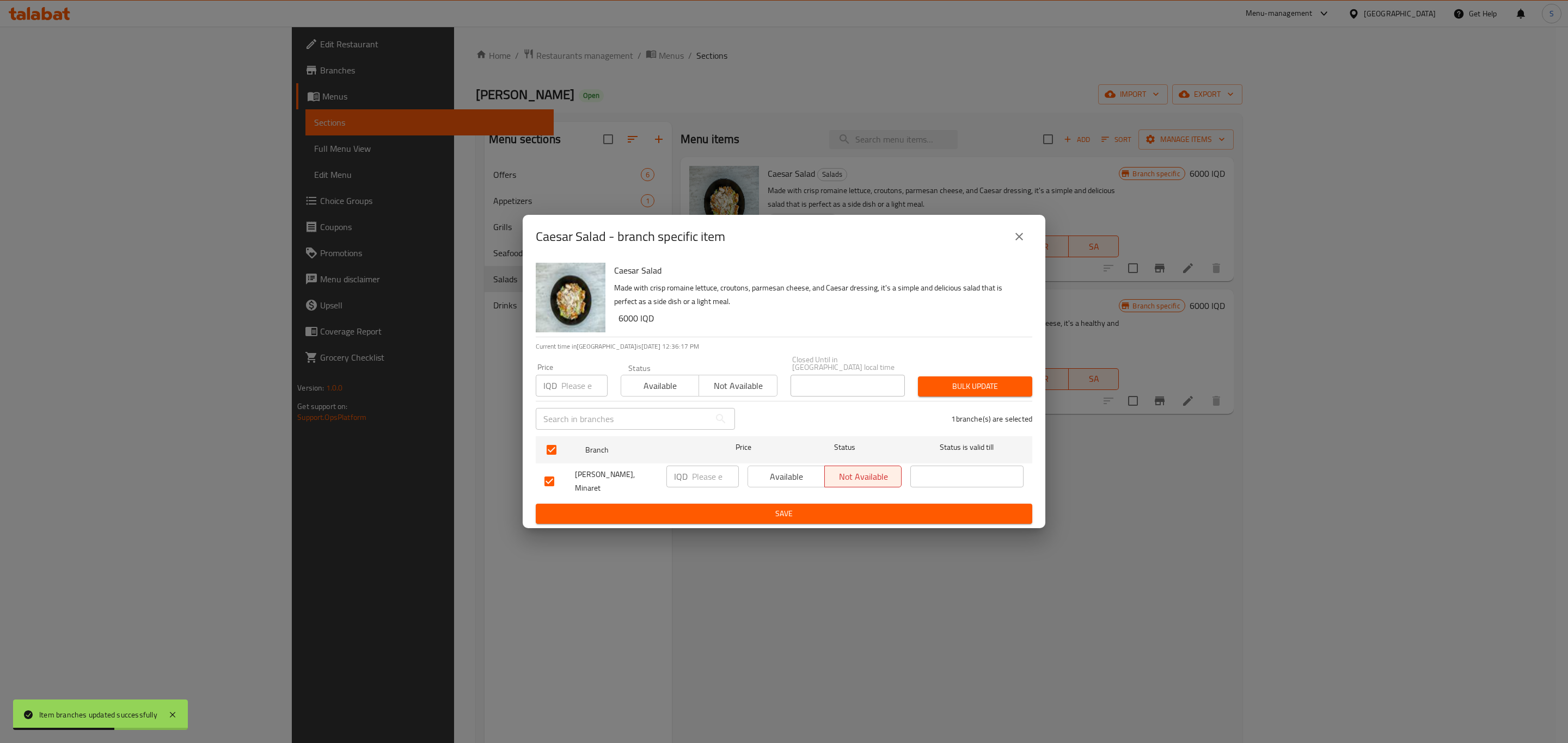
click at [782, 480] on span "Available" at bounding box center [786, 476] width 68 height 16
click at [780, 483] on span "Available" at bounding box center [786, 476] width 68 height 16
click at [778, 504] on button "Save" at bounding box center [784, 514] width 496 height 21
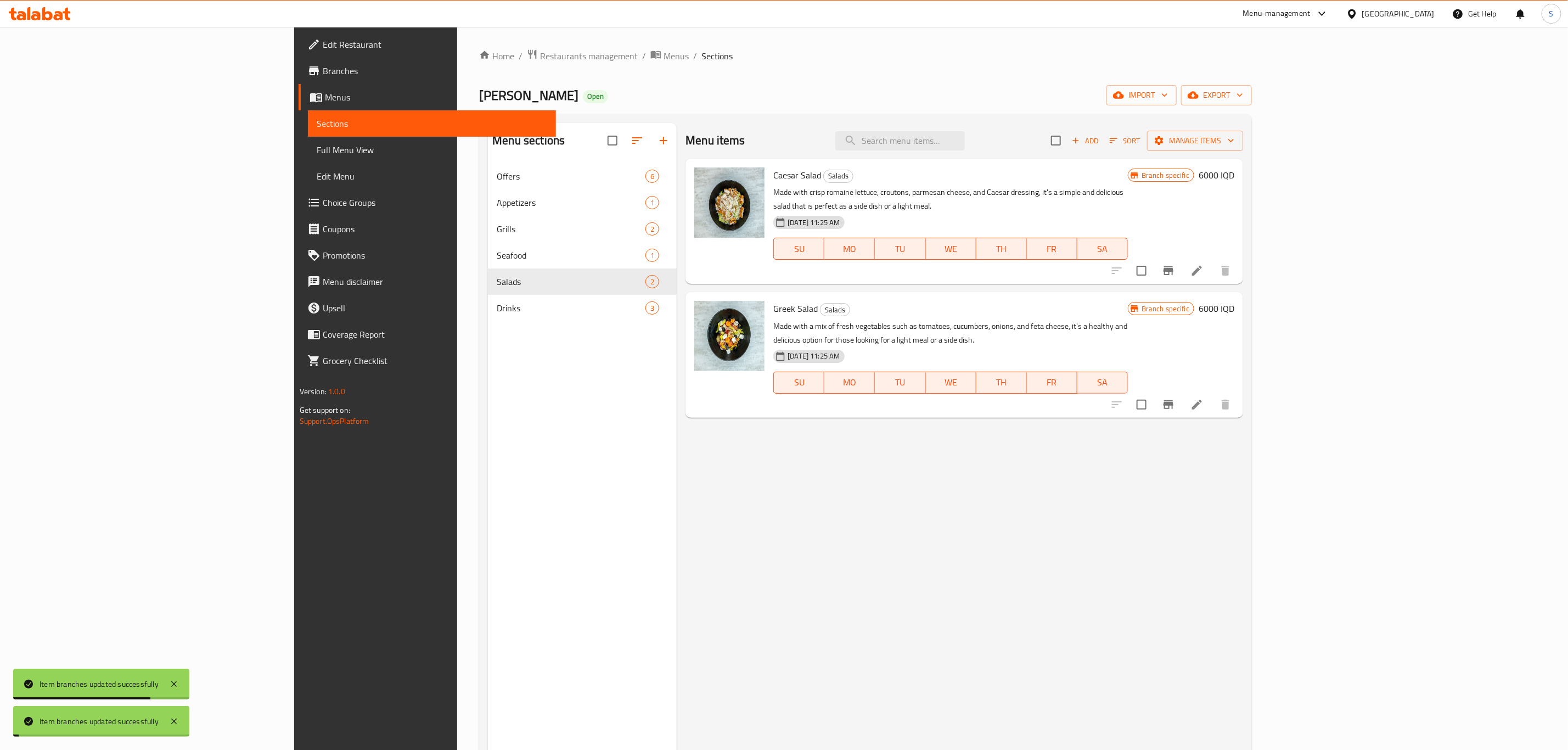
click at [1173, 400] on icon "Branch-specific-item" at bounding box center [1168, 404] width 10 height 9
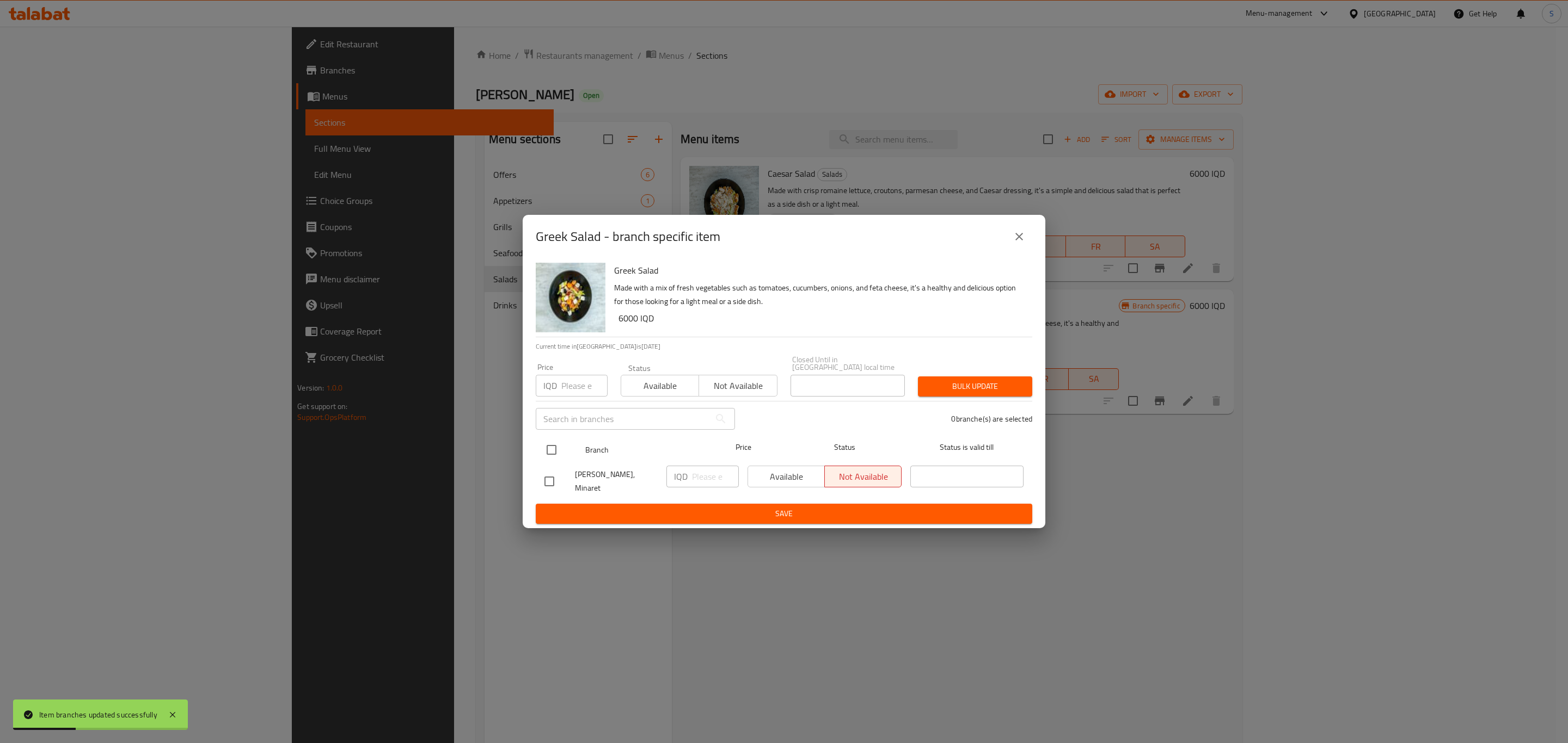
click at [551, 446] on input "checkbox" at bounding box center [551, 449] width 22 height 22
checkbox input "true"
drag, startPoint x: 786, startPoint y: 488, endPoint x: 786, endPoint y: 502, distance: 14.0
click at [788, 487] on button "Available" at bounding box center [785, 476] width 77 height 21
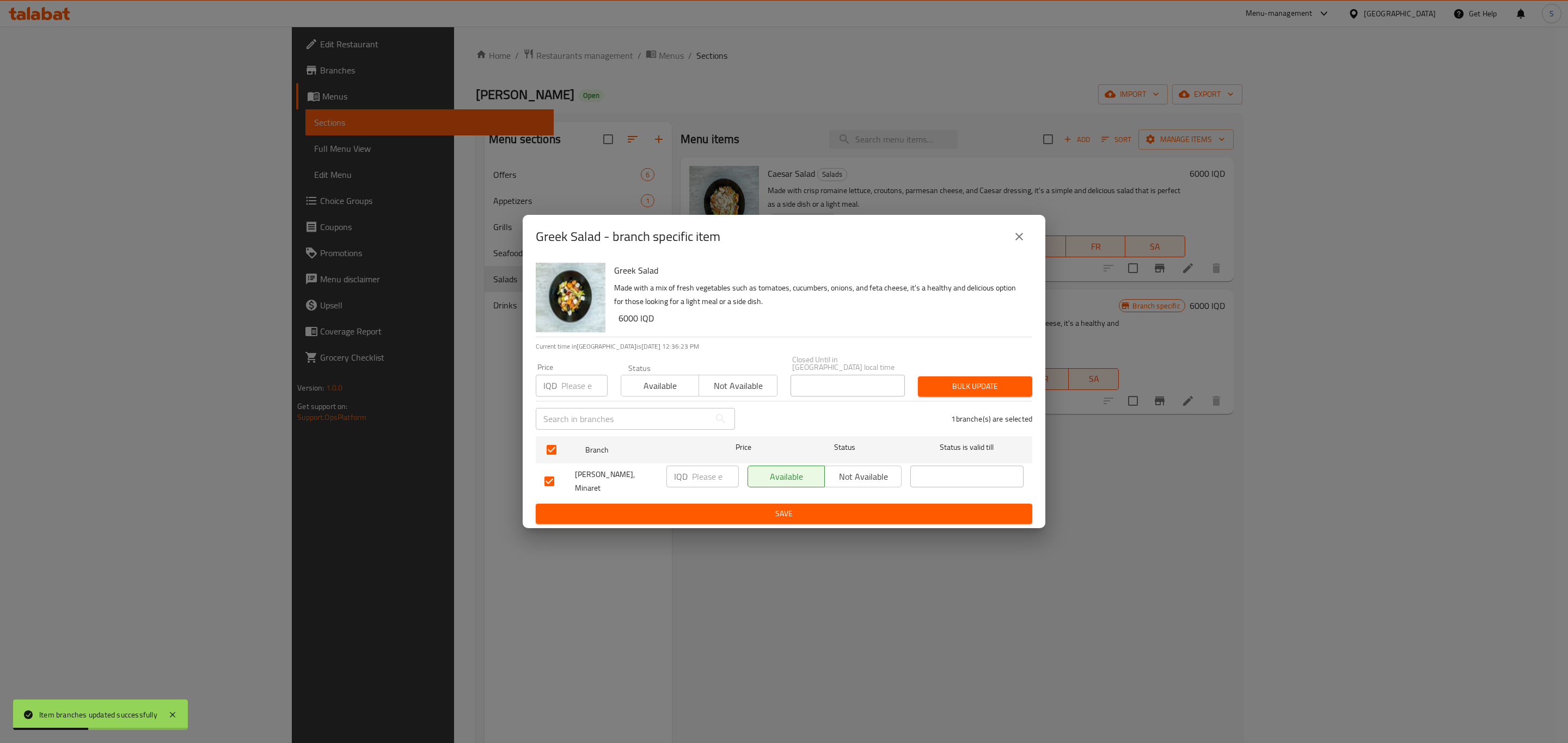
click at [785, 507] on span "Save" at bounding box center [784, 514] width 479 height 14
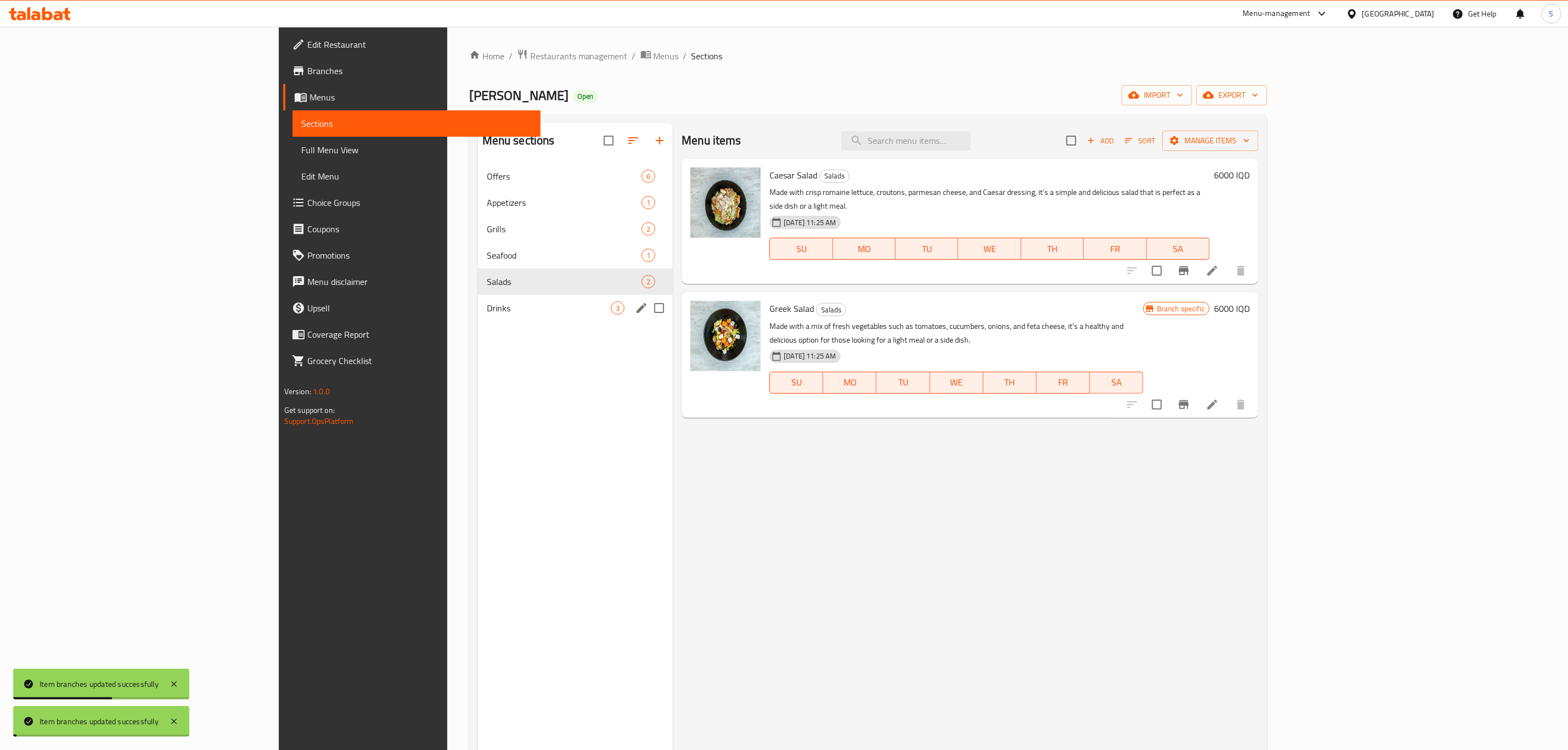
click at [487, 307] on span "Drinks" at bounding box center [549, 307] width 124 height 13
